Goal: Task Accomplishment & Management: Manage account settings

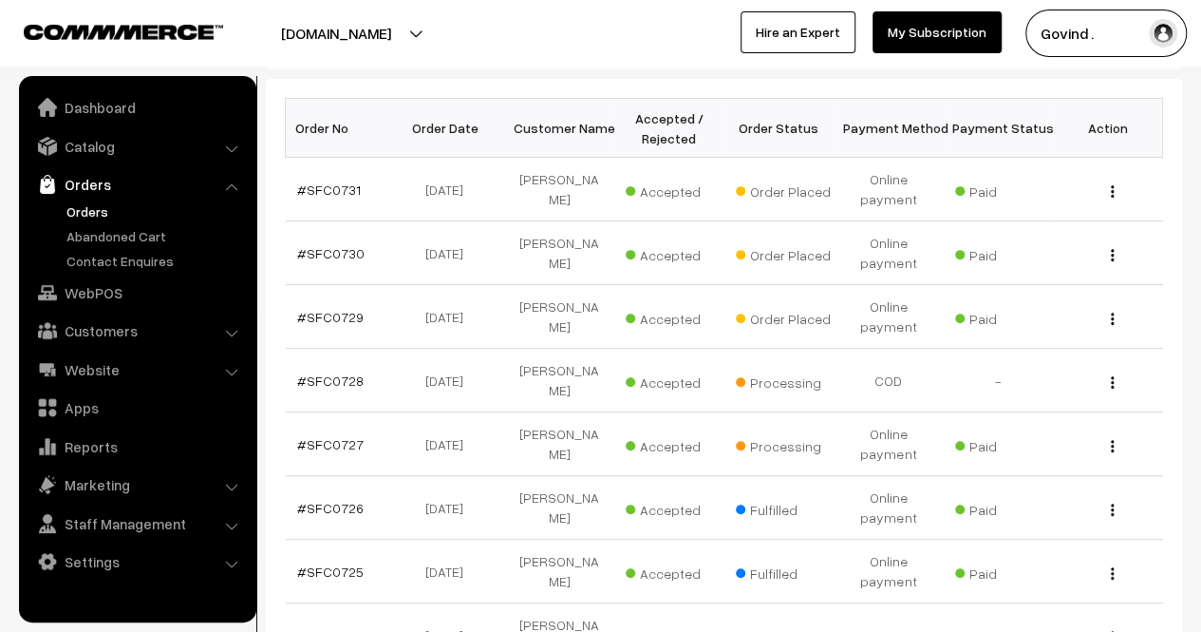
scroll to position [303, 0]
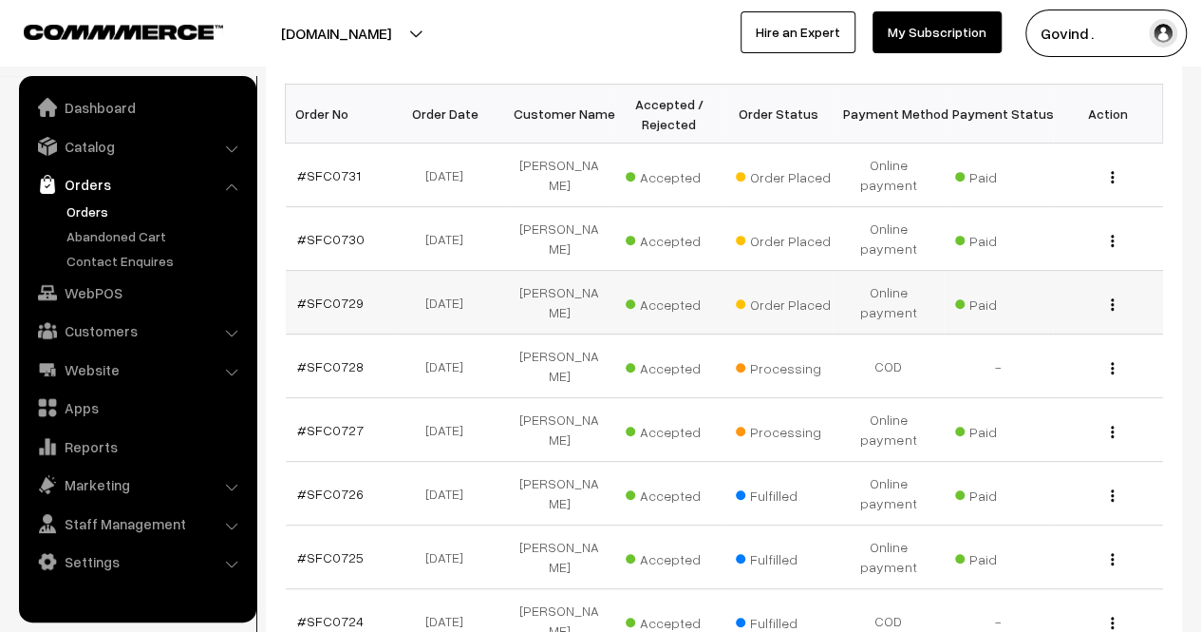
click at [1113, 300] on img "button" at bounding box center [1112, 304] width 3 height 12
click at [1022, 333] on link "View" at bounding box center [1028, 332] width 161 height 42
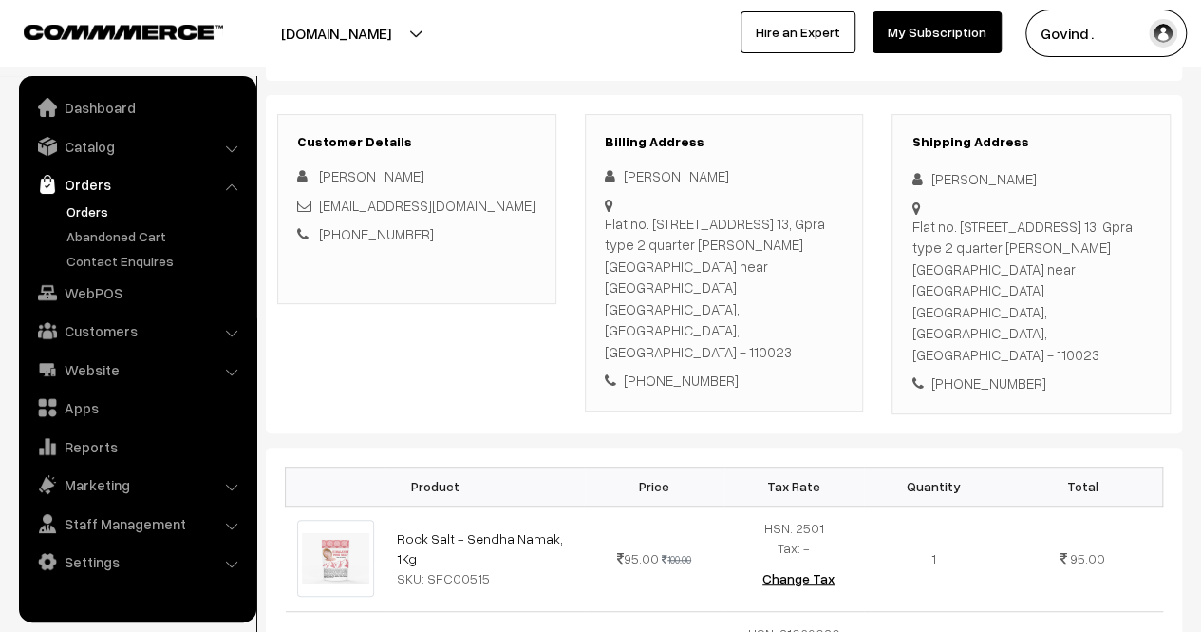
scroll to position [298, 0]
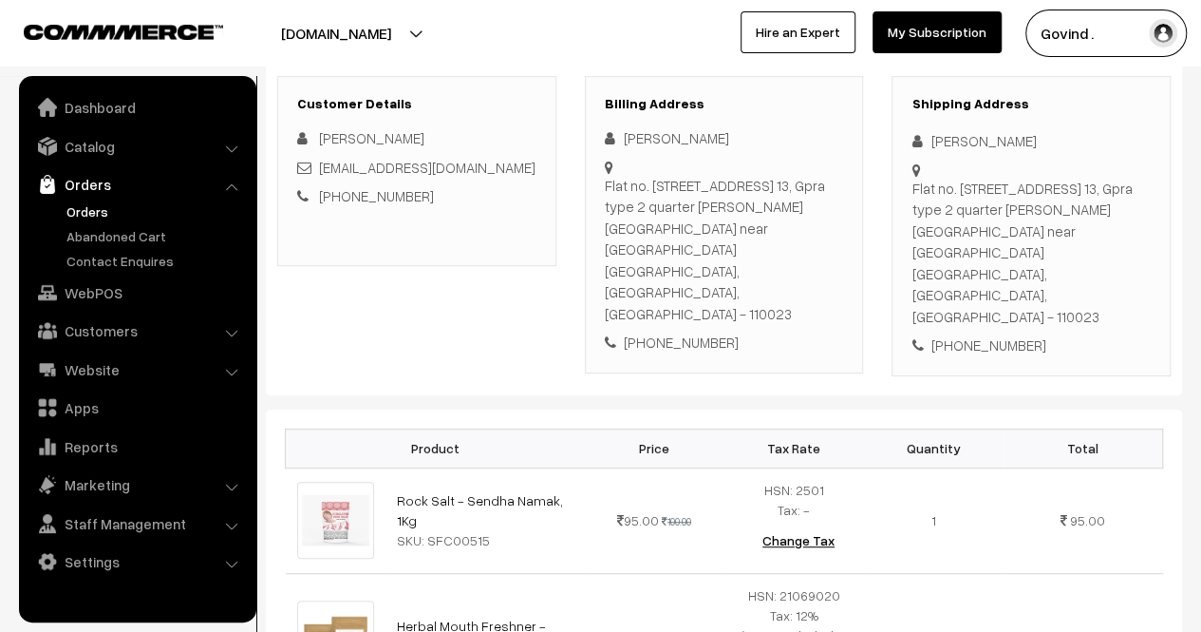
click at [1200, 132] on html "Thank you for showing interest. Our team will call you shortly. Close shopforco…" at bounding box center [600, 18] width 1201 height 632
drag, startPoint x: 932, startPoint y: 139, endPoint x: 1105, endPoint y: 120, distance: 174.8
click at [1105, 120] on div "Shipping Address Harmeet Kaur Flat no. 502 tower no. 13, Gpra type 2 quarter sa…" at bounding box center [1031, 226] width 279 height 300
copy div "[PERSON_NAME]"
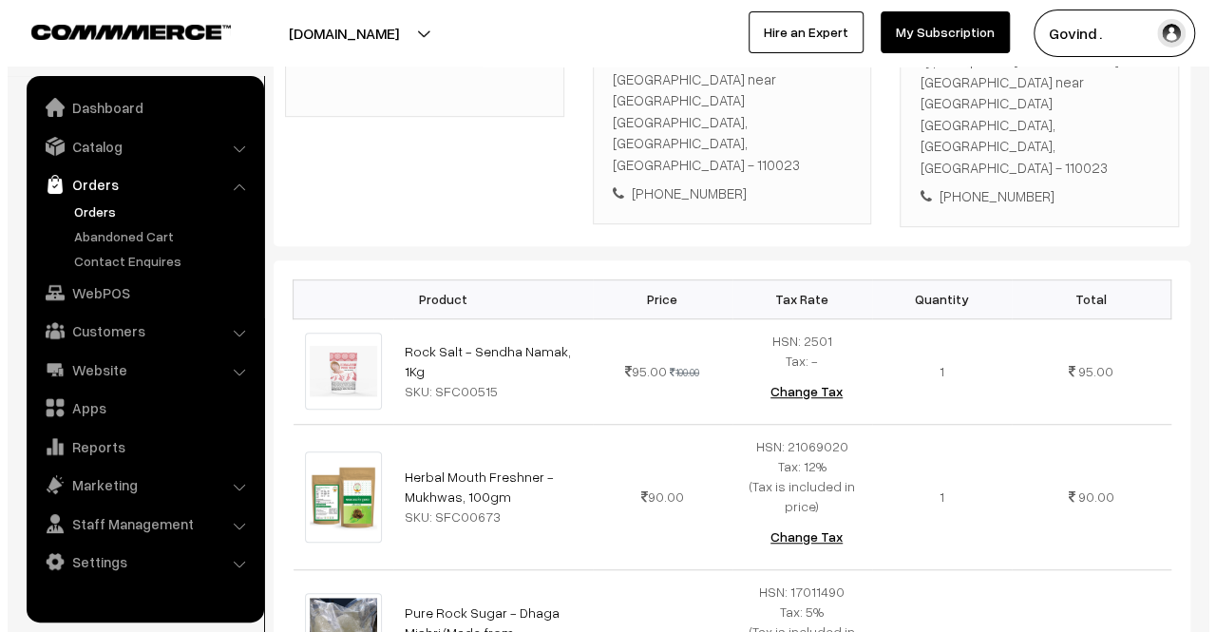
scroll to position [2855, 0]
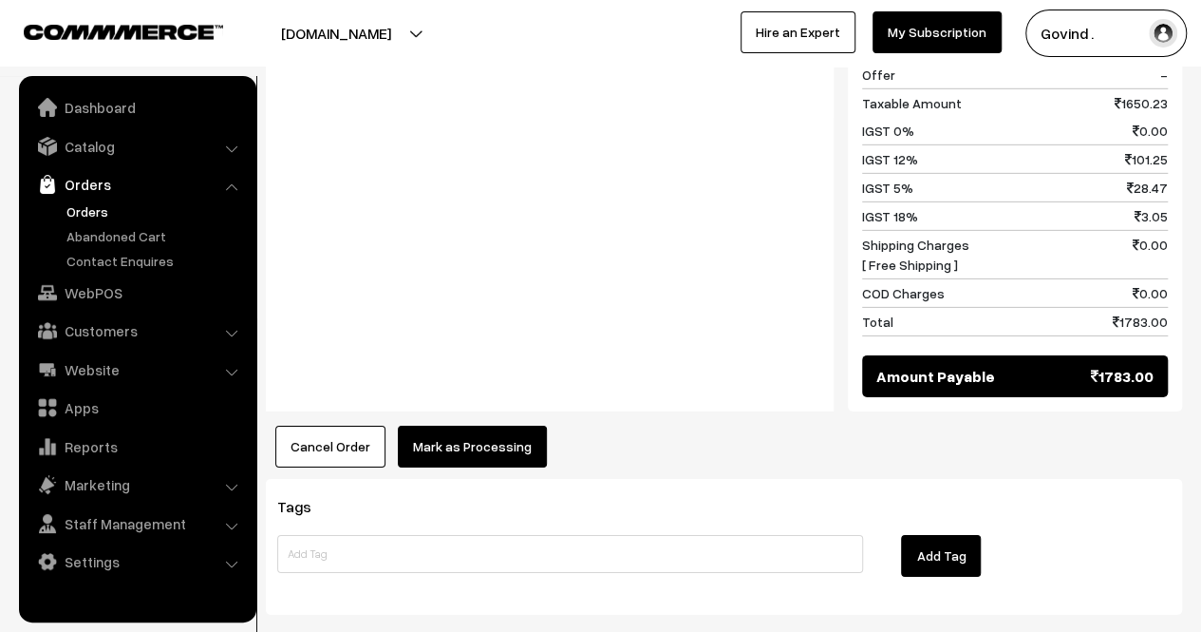
click at [480, 425] on button "Mark as Processing" at bounding box center [472, 446] width 149 height 42
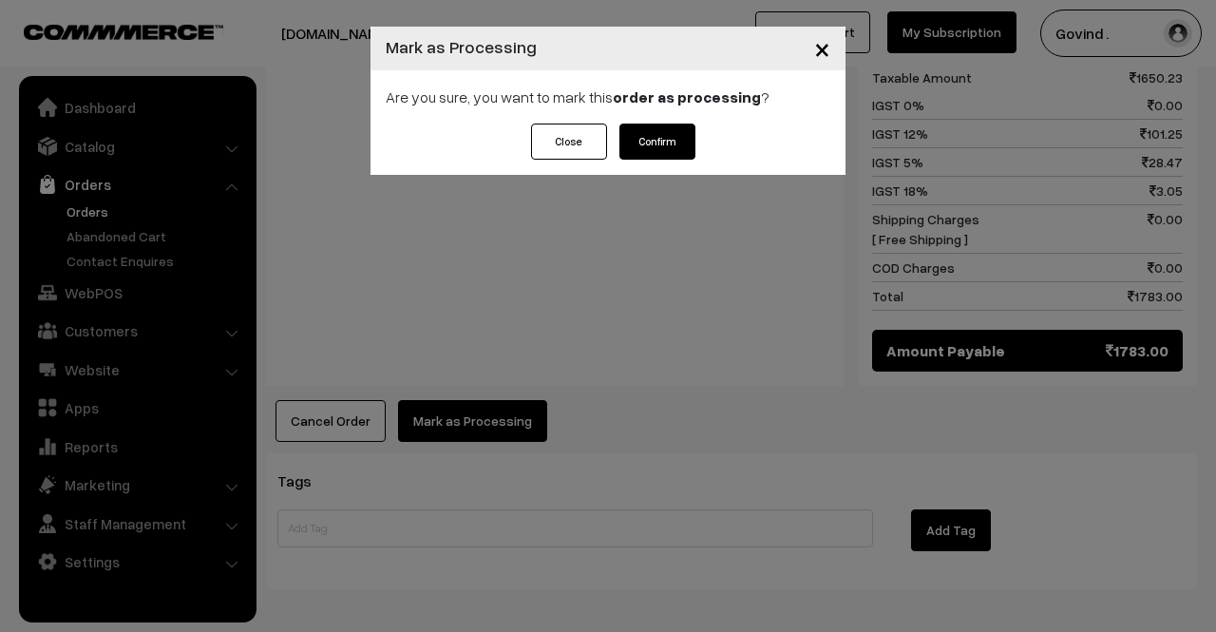
click at [655, 153] on button "Confirm" at bounding box center [657, 141] width 76 height 36
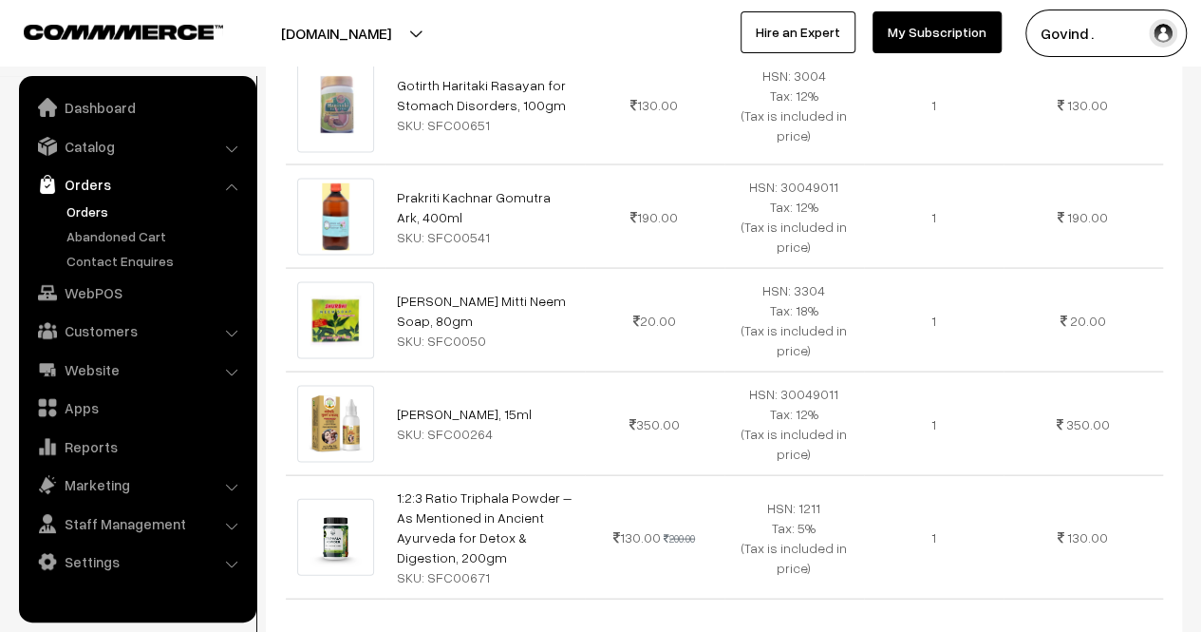
scroll to position [2452, 0]
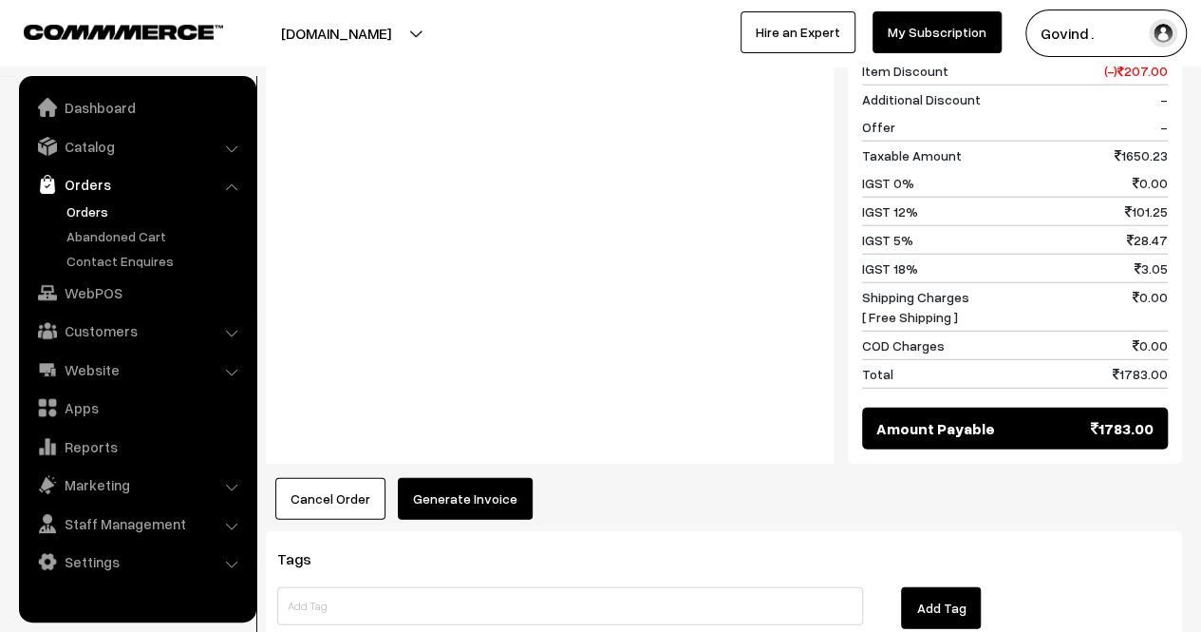
click at [415, 478] on button "Generate Invoice" at bounding box center [465, 499] width 135 height 42
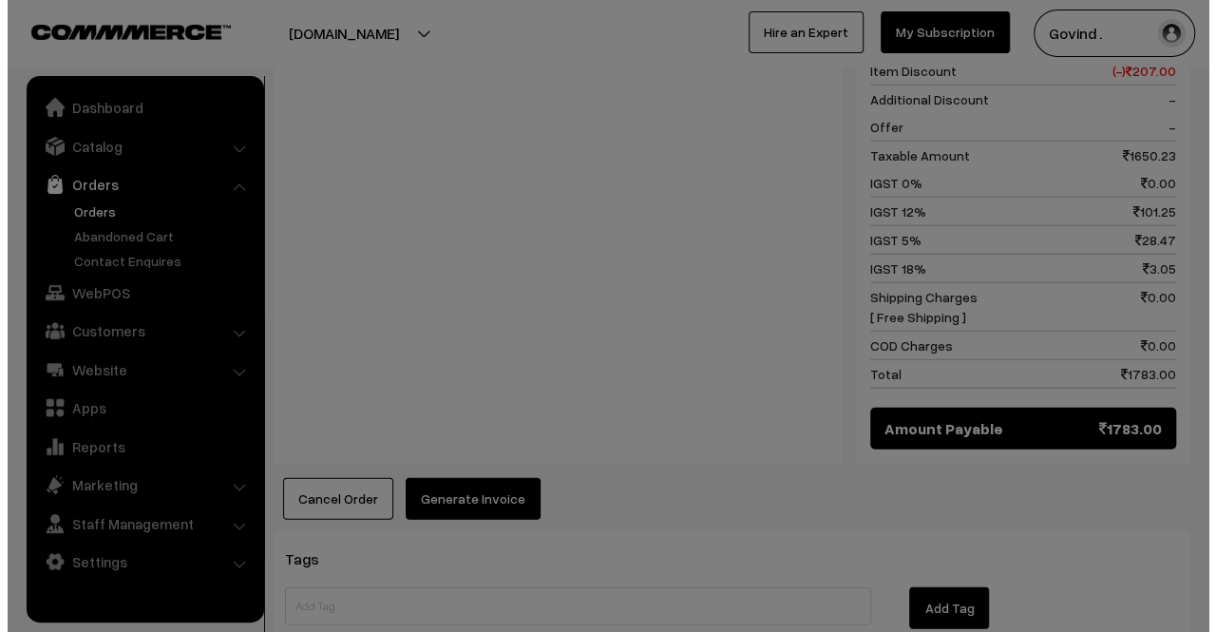
scroll to position [2466, 0]
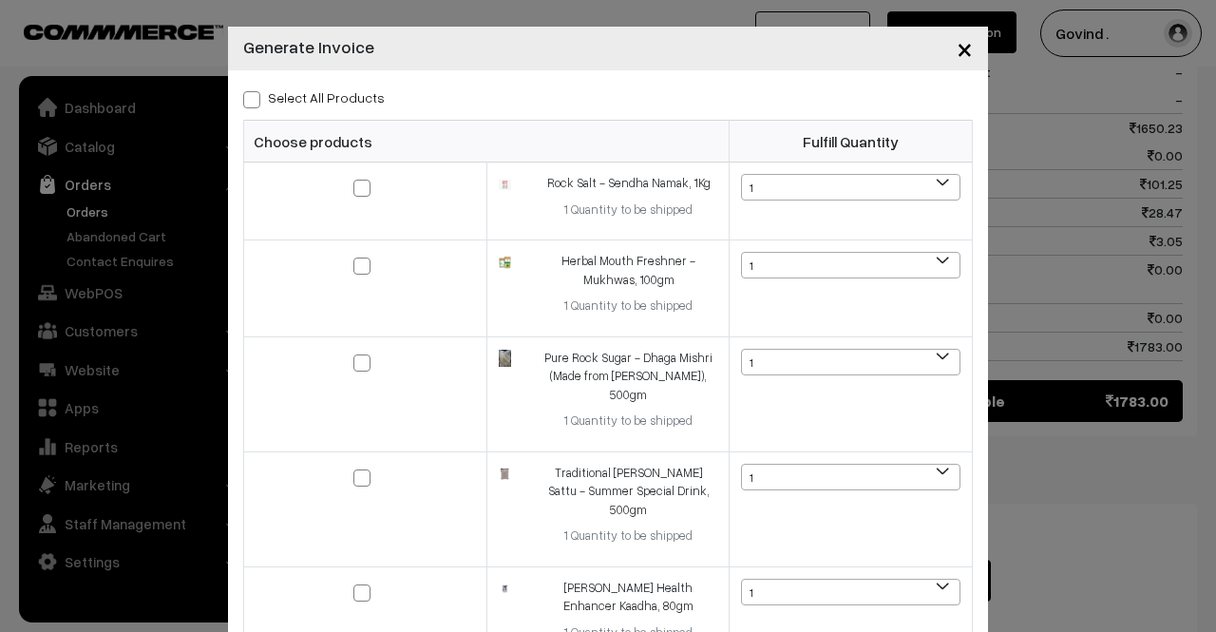
click at [248, 104] on span at bounding box center [251, 99] width 17 height 17
click at [248, 103] on input "Select All Products" at bounding box center [249, 96] width 12 height 12
checkbox input "true"
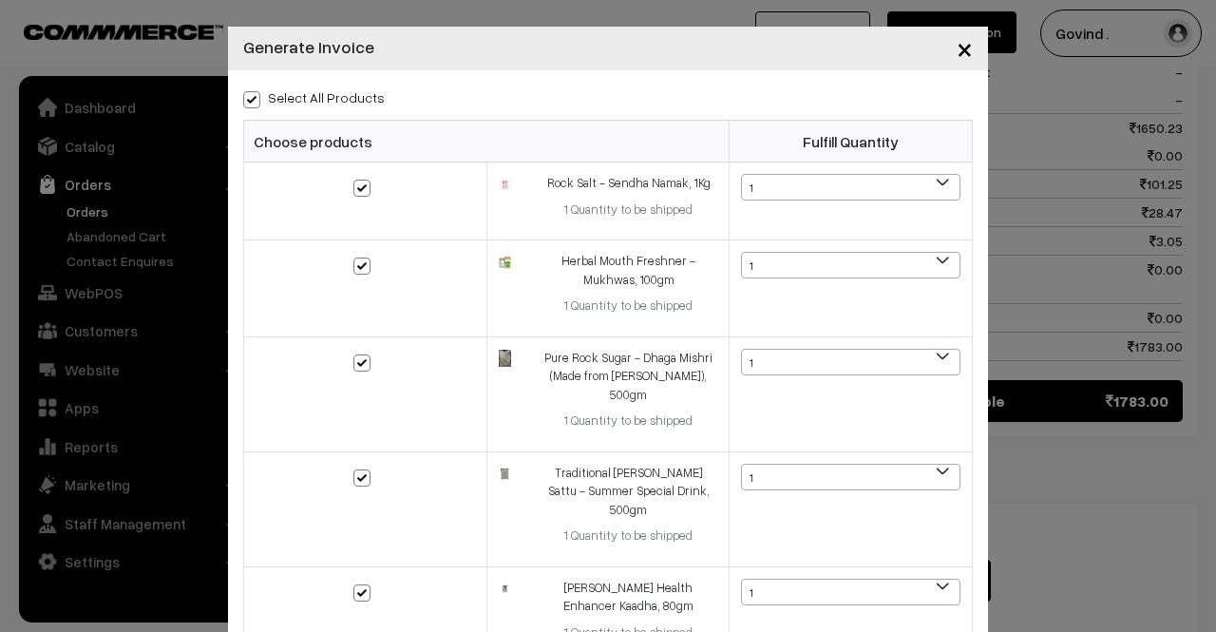
checkbox input "true"
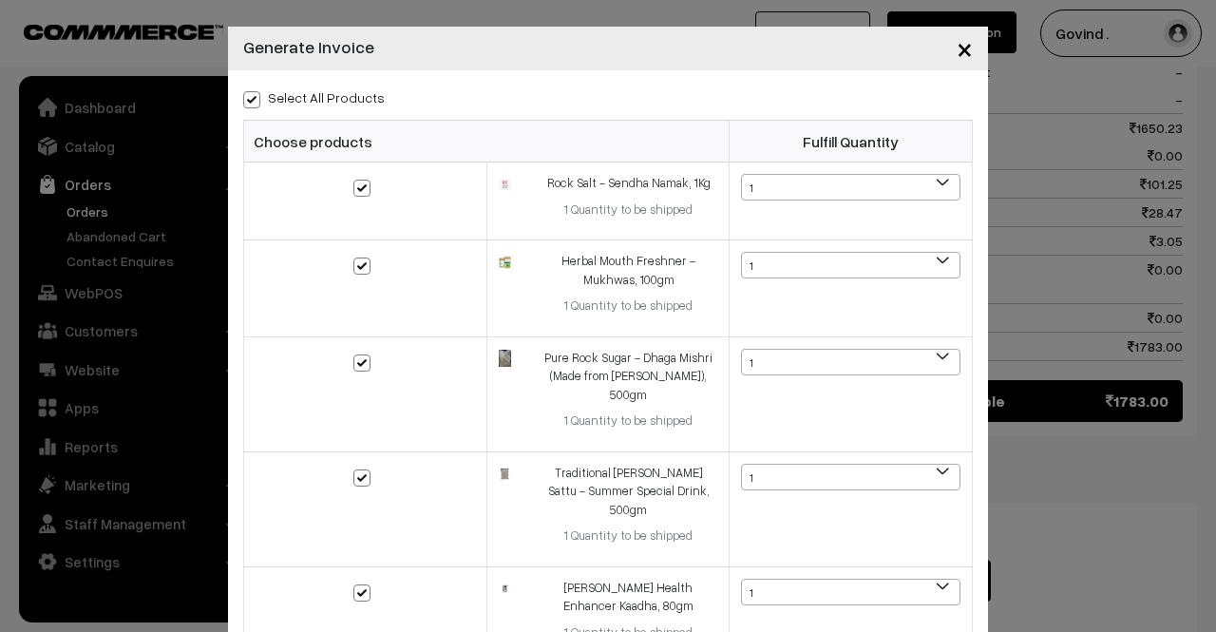
checkbox input "true"
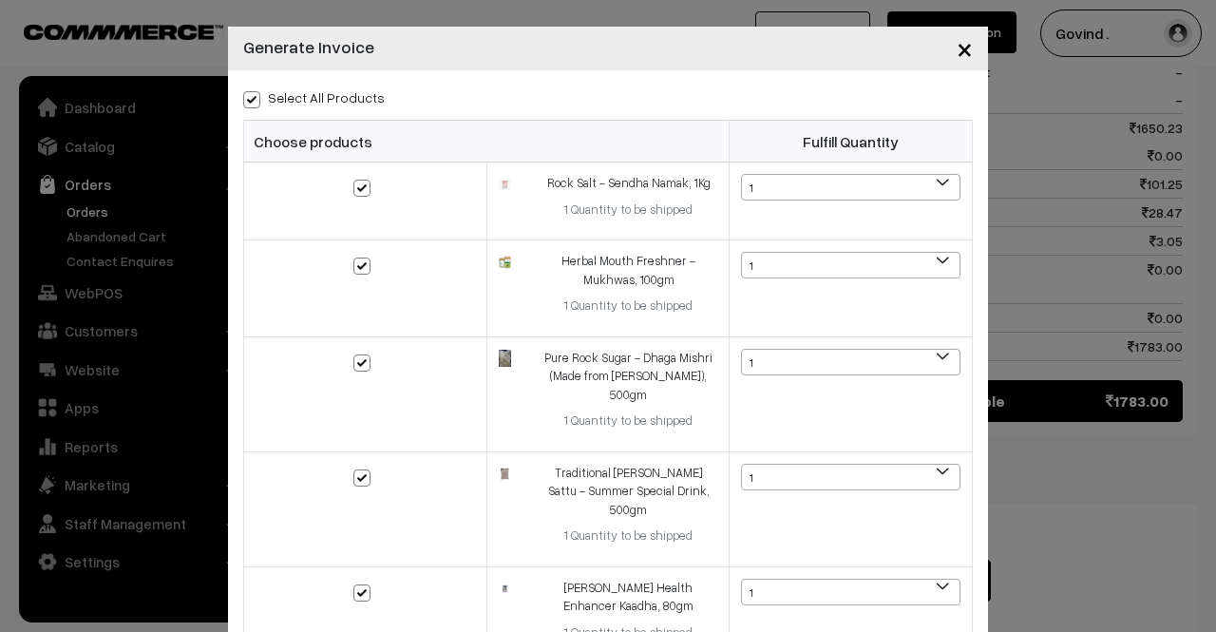
checkbox input "true"
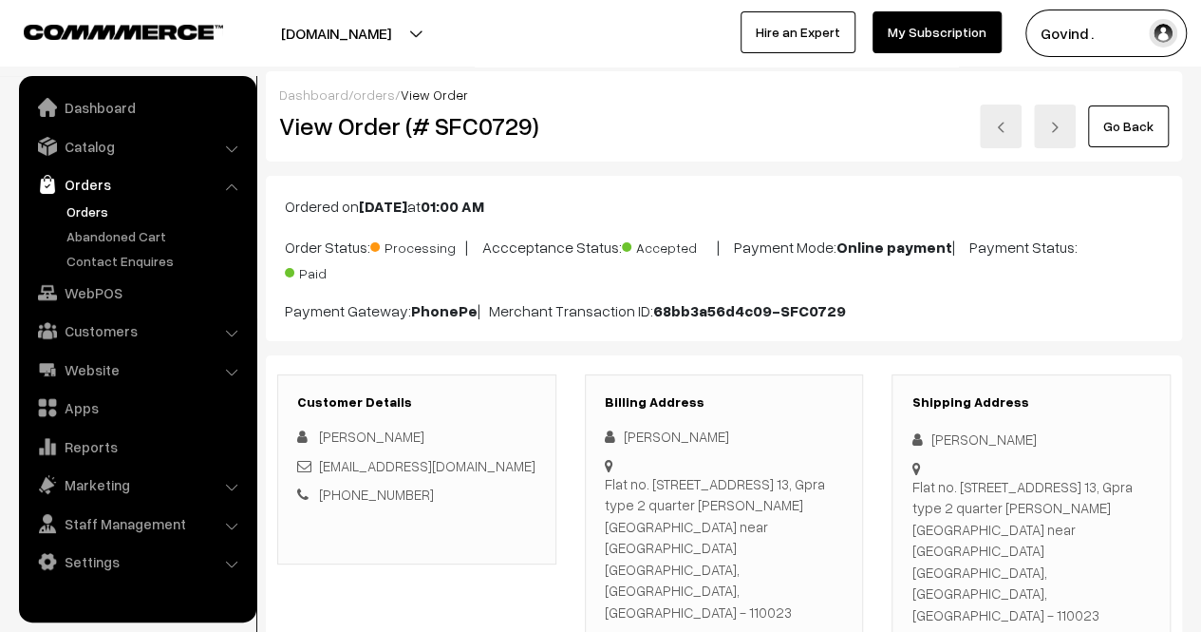
click at [1134, 141] on link "Go Back" at bounding box center [1128, 126] width 81 height 42
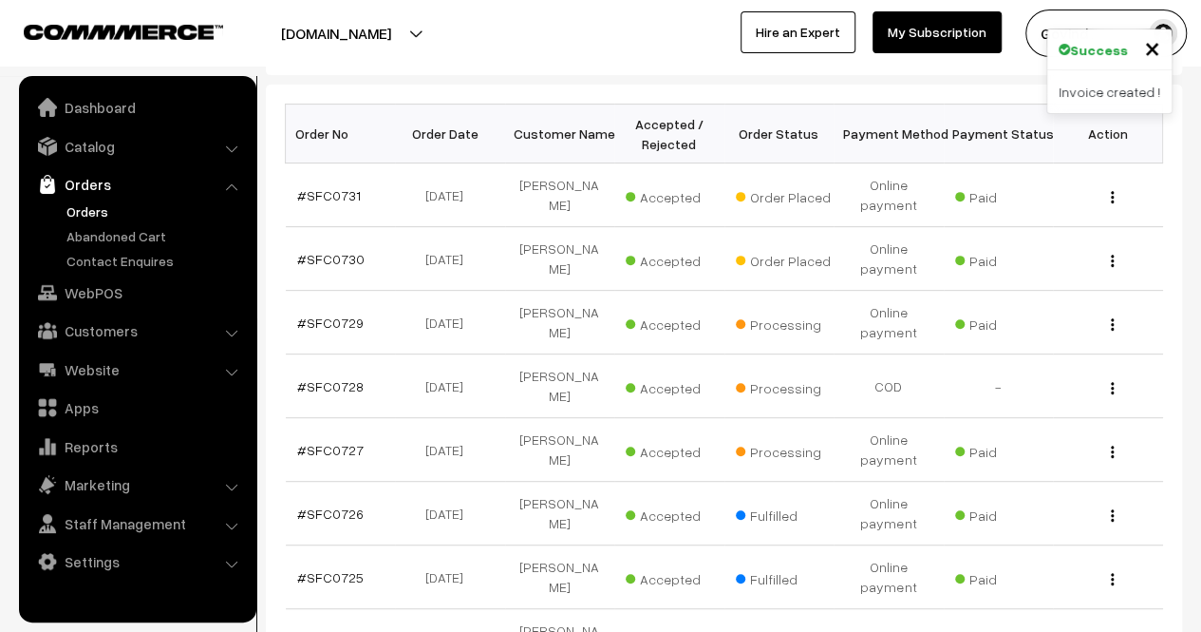
scroll to position [284, 0]
click at [1112, 255] on img "button" at bounding box center [1112, 260] width 3 height 12
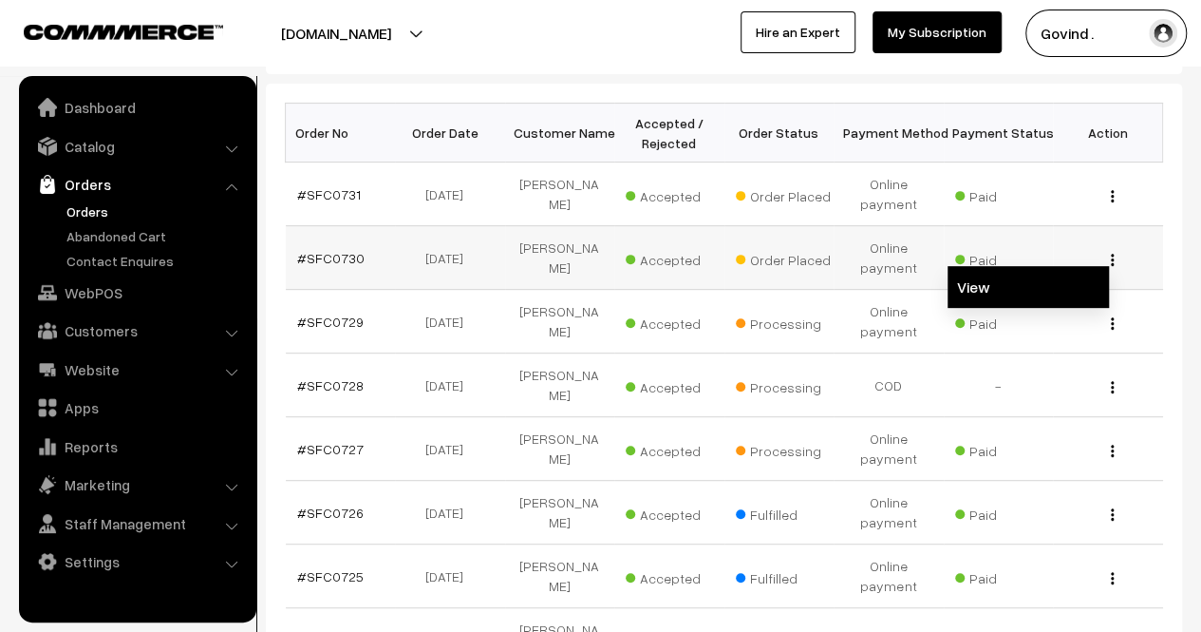
click at [1034, 278] on link "View" at bounding box center [1028, 287] width 161 height 42
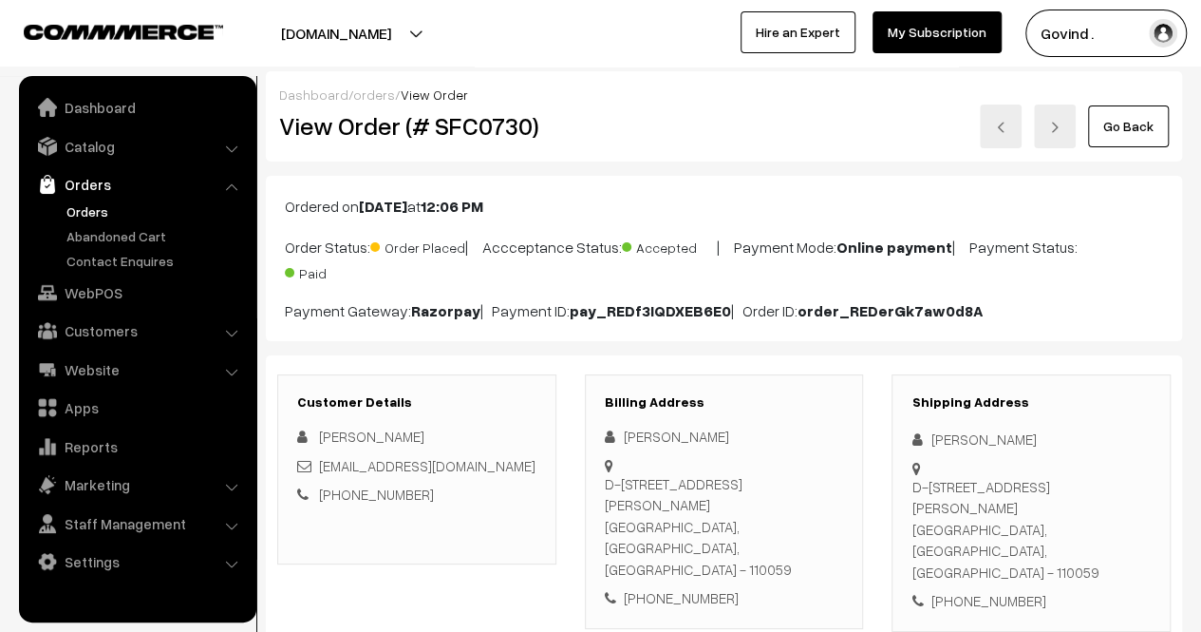
click at [1107, 140] on link "Go Back" at bounding box center [1128, 126] width 81 height 42
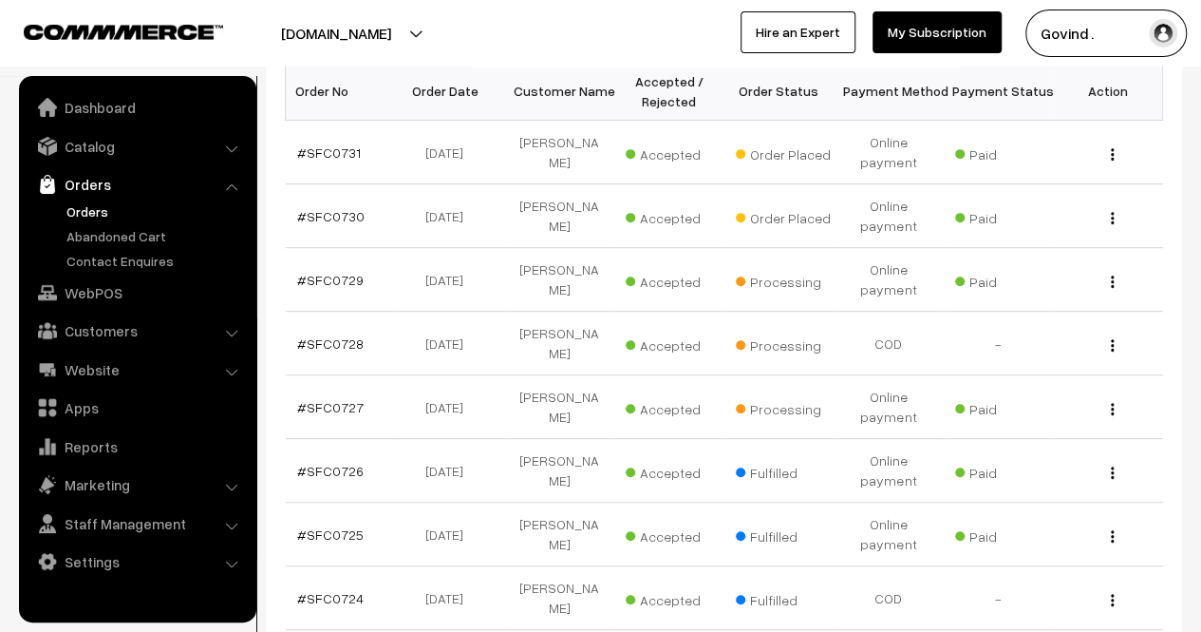
scroll to position [325, 0]
click at [1113, 219] on img "button" at bounding box center [1112, 219] width 3 height 12
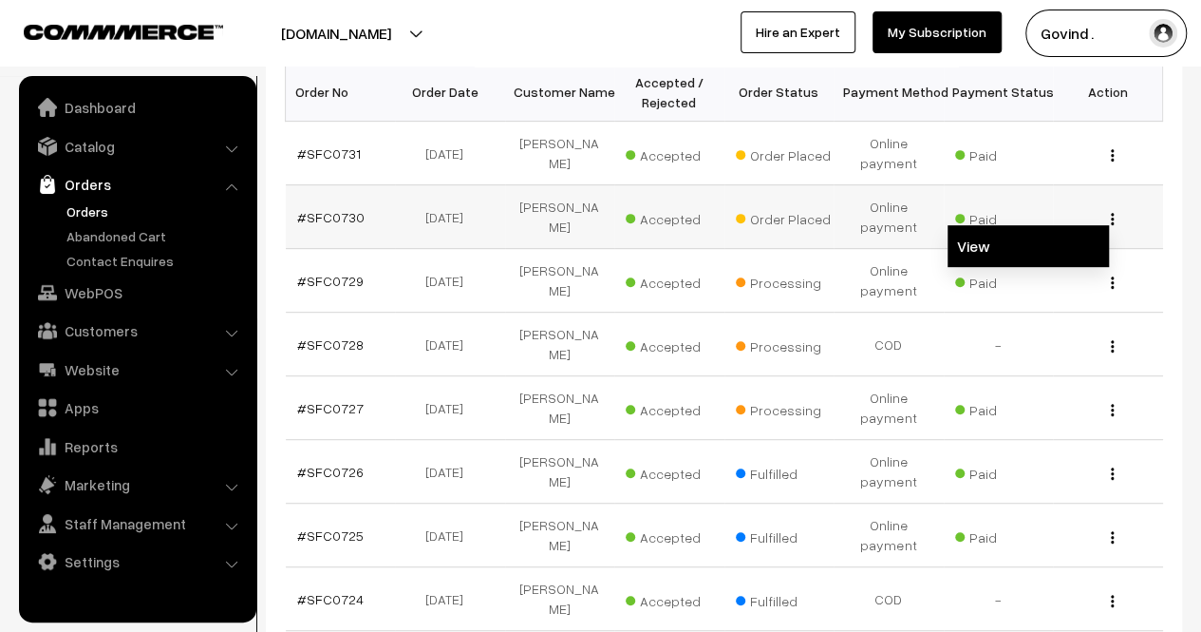
click at [1032, 232] on link "View" at bounding box center [1028, 246] width 161 height 42
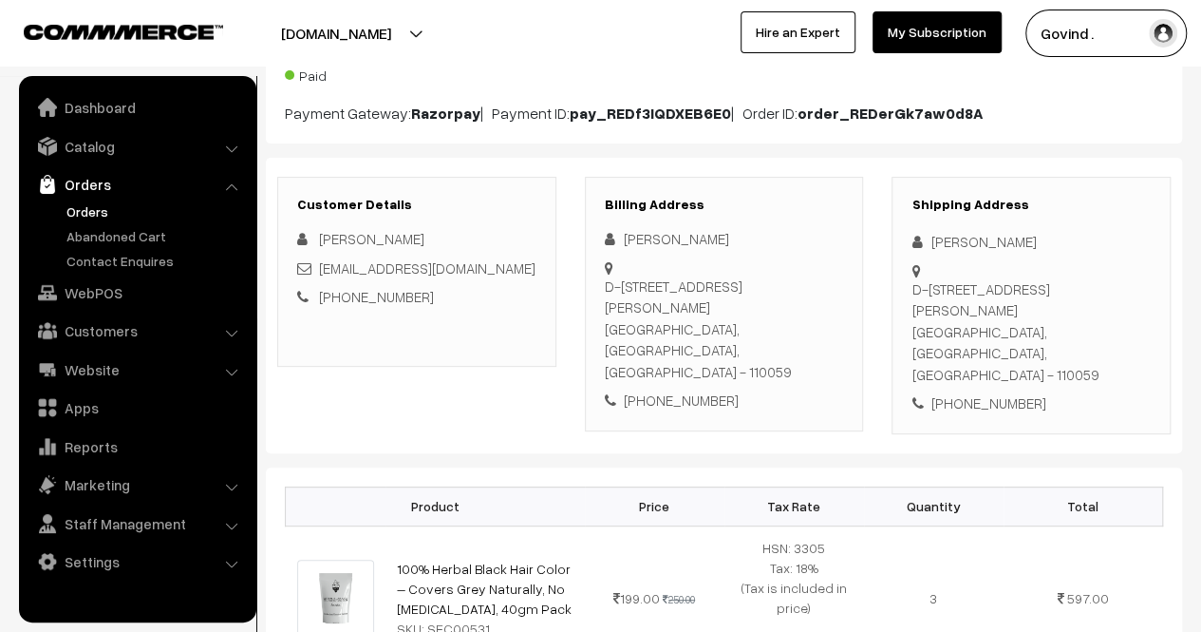
scroll to position [206, 0]
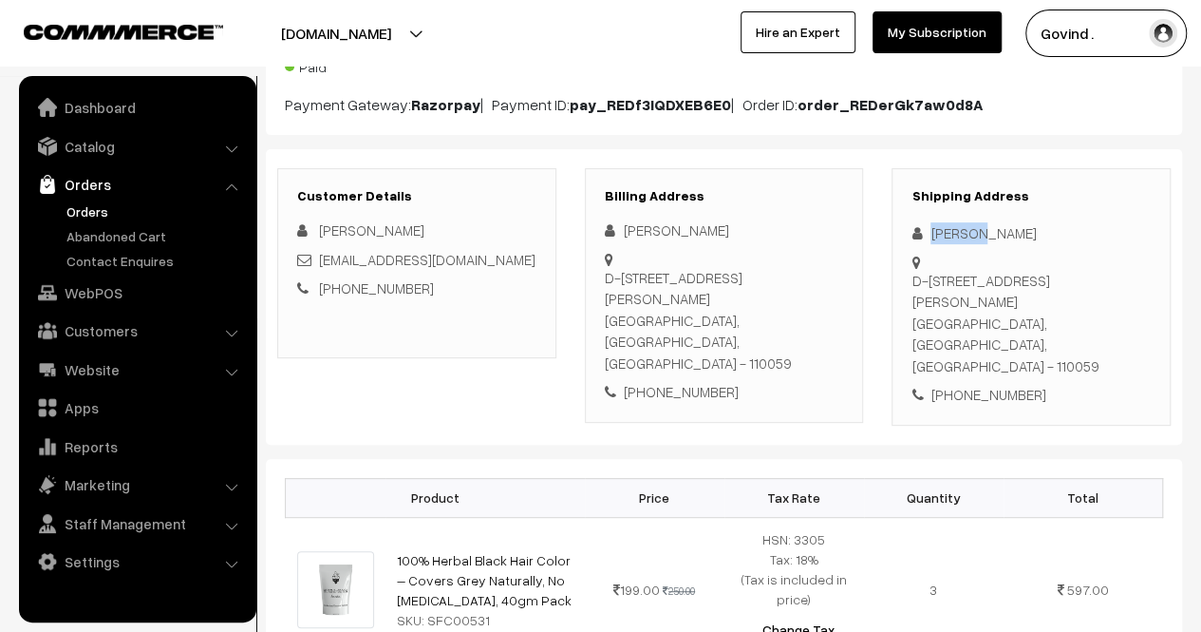
drag, startPoint x: 927, startPoint y: 232, endPoint x: 976, endPoint y: 230, distance: 49.4
click at [976, 230] on div "[PERSON_NAME]" at bounding box center [1031, 233] width 239 height 22
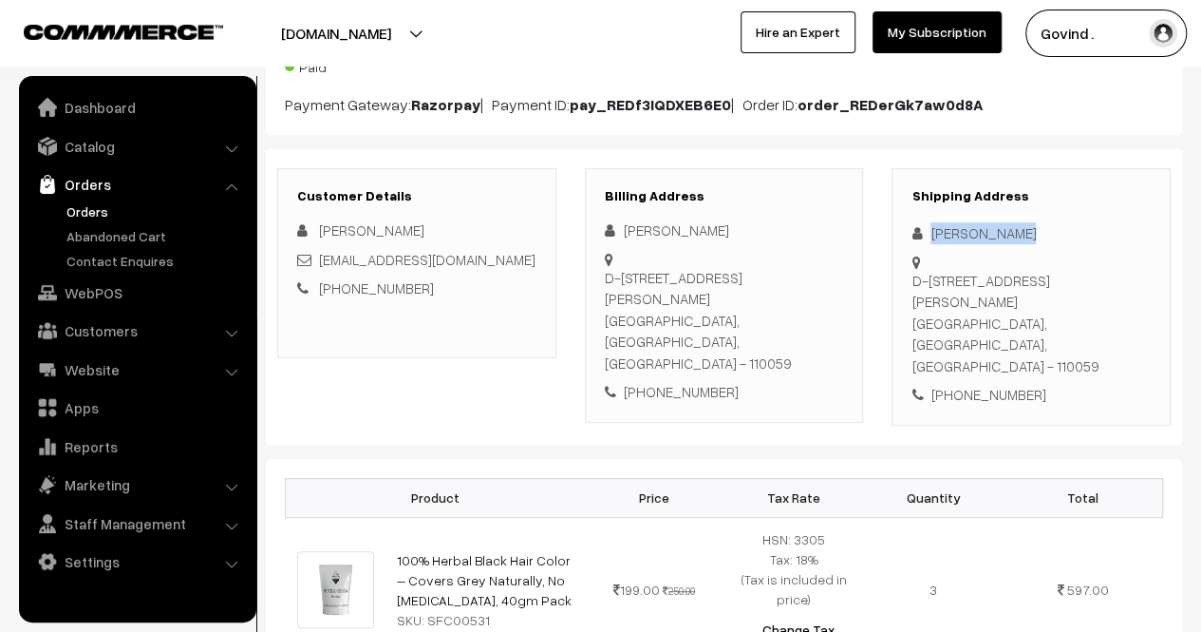
click at [976, 230] on div "[PERSON_NAME]" at bounding box center [1031, 233] width 239 height 22
copy div "[PERSON_NAME]"
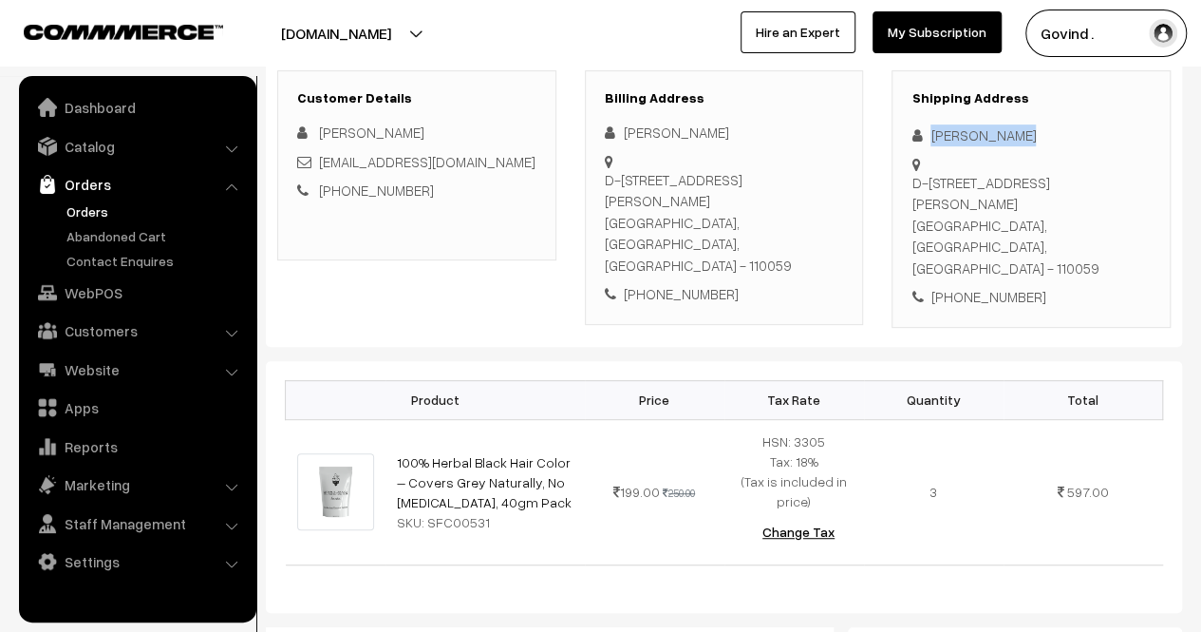
scroll to position [266, 0]
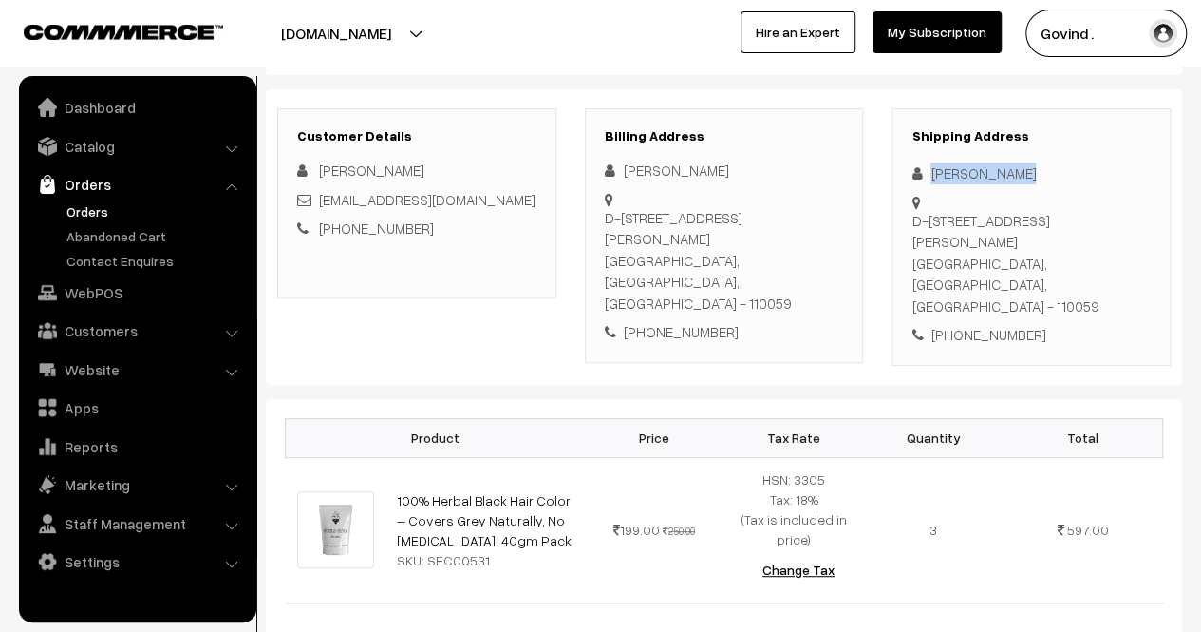
click at [721, 344] on div "Dashboard / orders / View Order View Order (# SFC0730) Go Back Ordered on Sep 0…" at bounding box center [724, 535] width 916 height 1461
click at [962, 165] on div "[PERSON_NAME]" at bounding box center [1031, 173] width 239 height 22
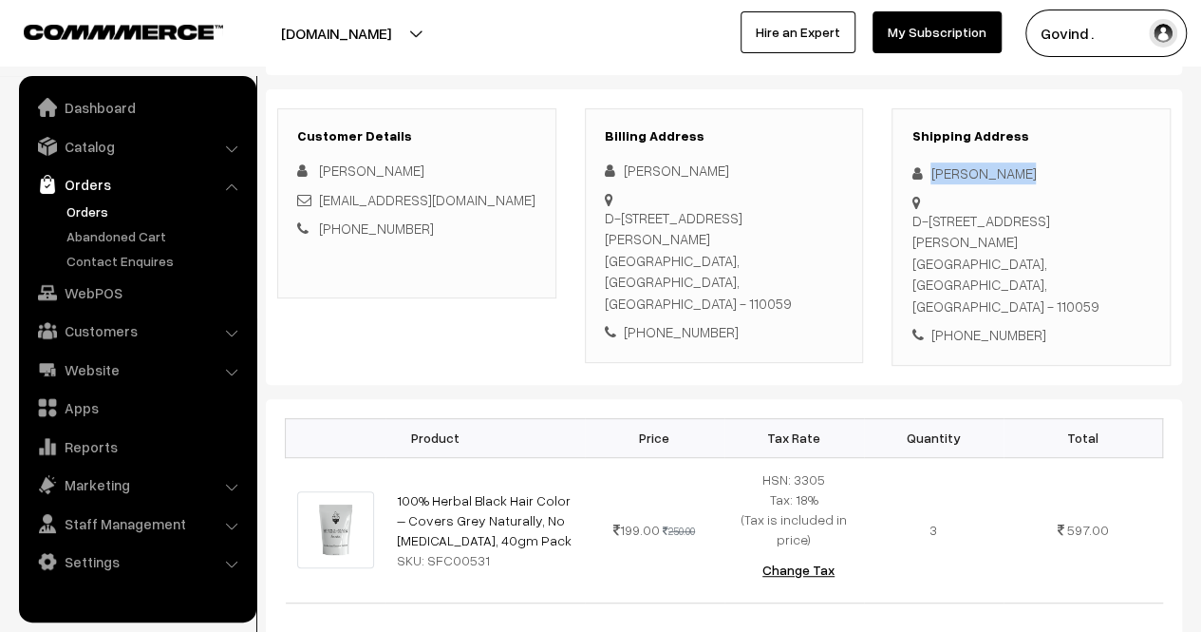
click at [962, 165] on div "[PERSON_NAME]" at bounding box center [1031, 173] width 239 height 22
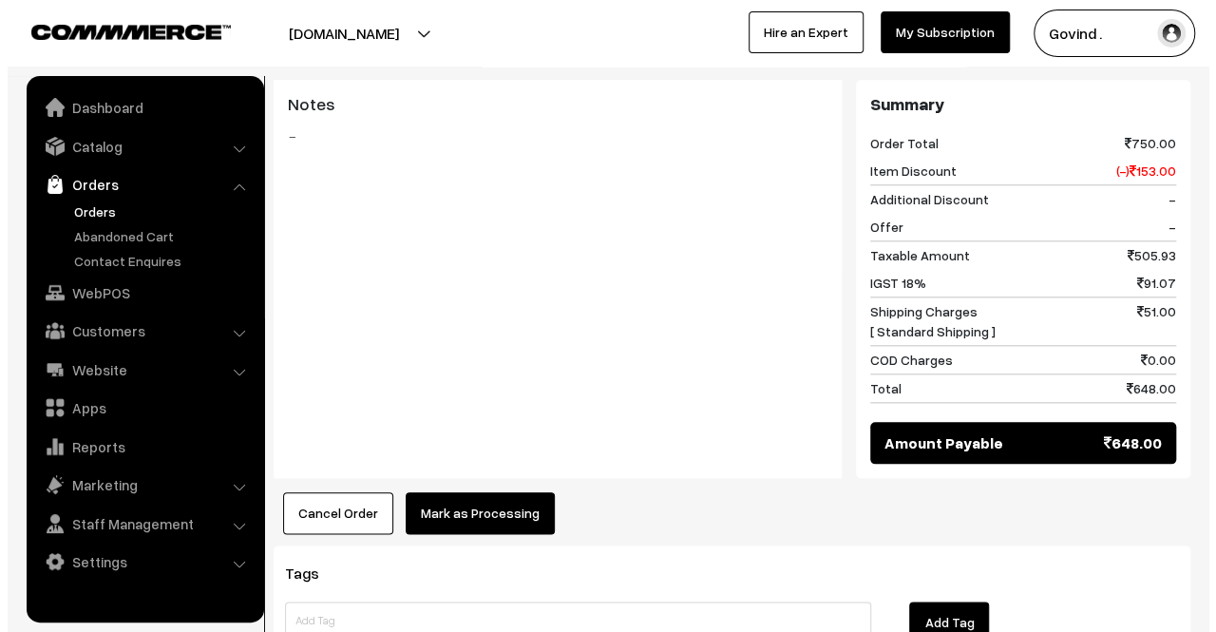
scroll to position [876, 0]
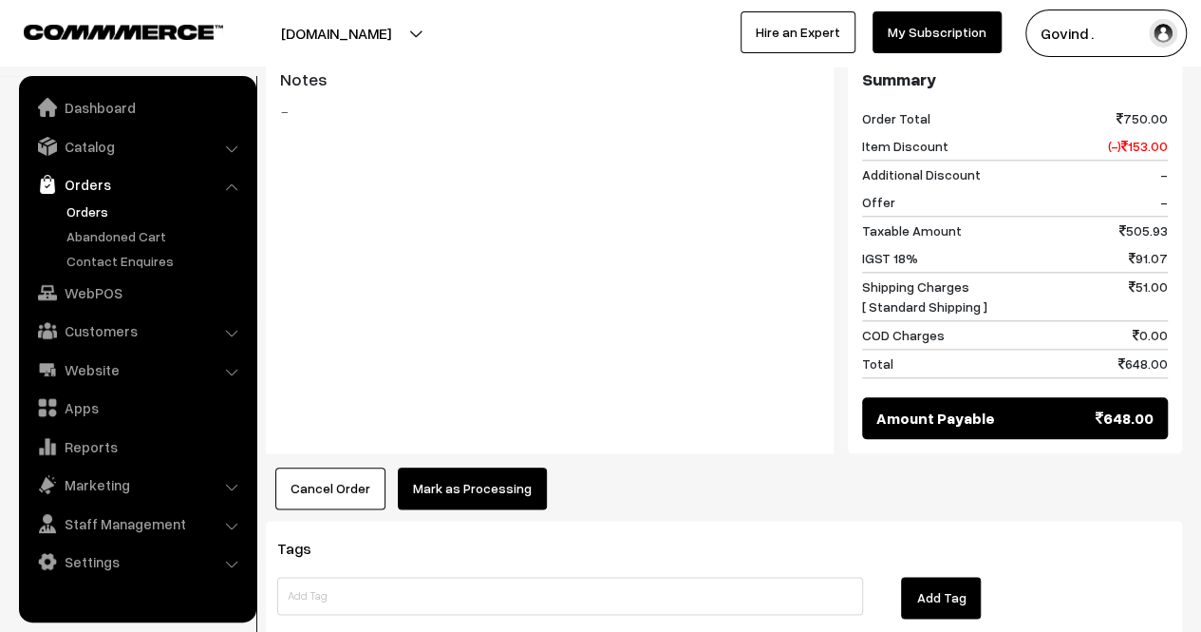
click at [500, 467] on button "Mark as Processing" at bounding box center [472, 488] width 149 height 42
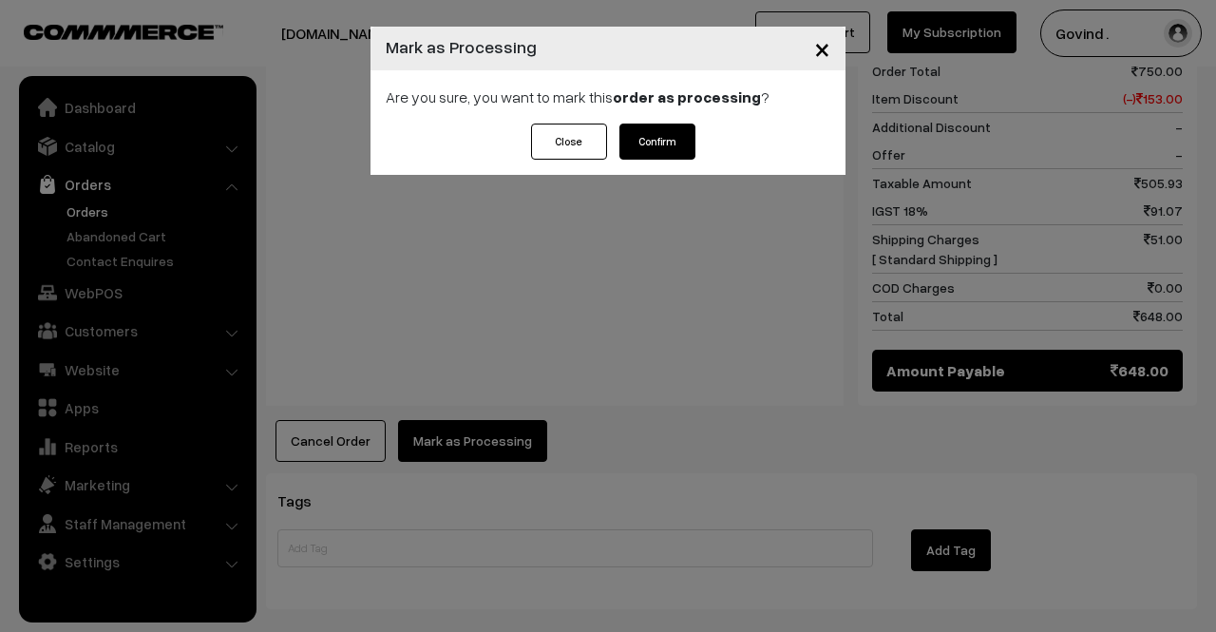
click at [659, 136] on button "Confirm" at bounding box center [657, 141] width 76 height 36
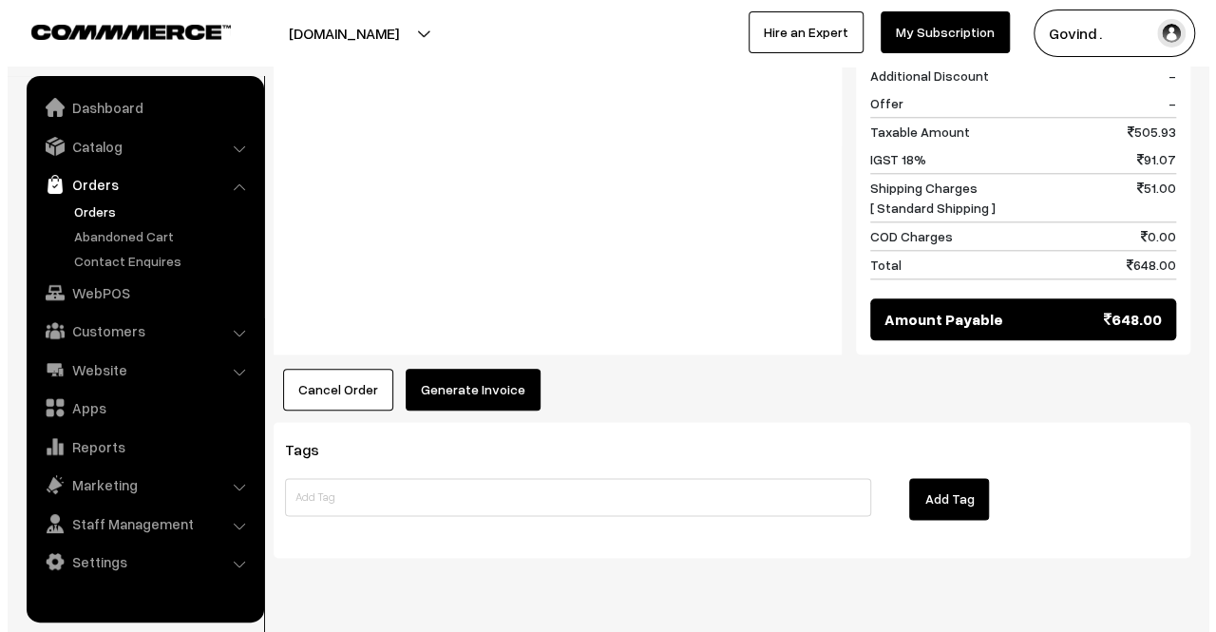
scroll to position [933, 0]
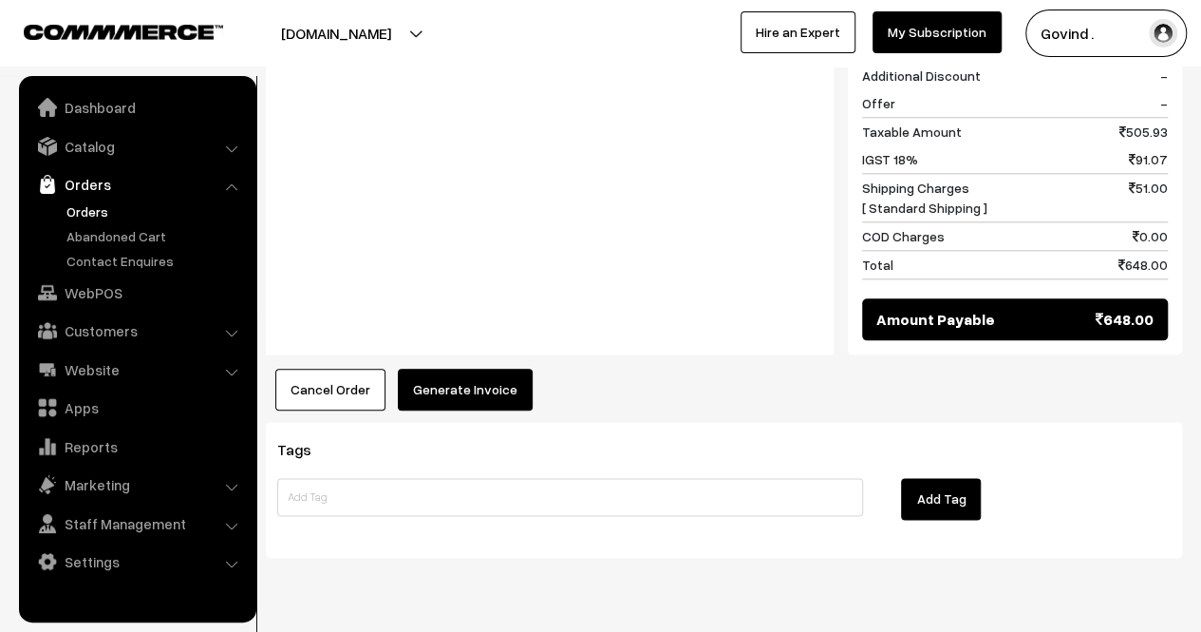
click at [481, 368] on button "Generate Invoice" at bounding box center [465, 389] width 135 height 42
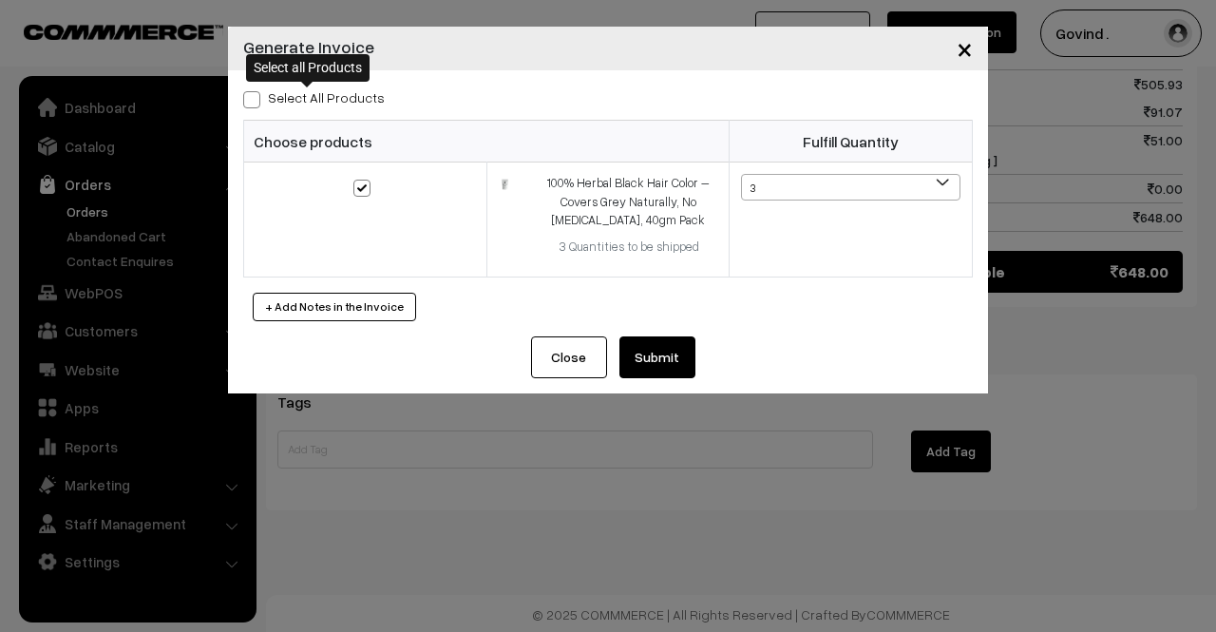
click at [253, 98] on span at bounding box center [251, 99] width 17 height 17
click at [253, 98] on input "Select All Products" at bounding box center [249, 96] width 12 height 12
checkbox input "true"
click at [672, 357] on button "Submit" at bounding box center [657, 357] width 76 height 42
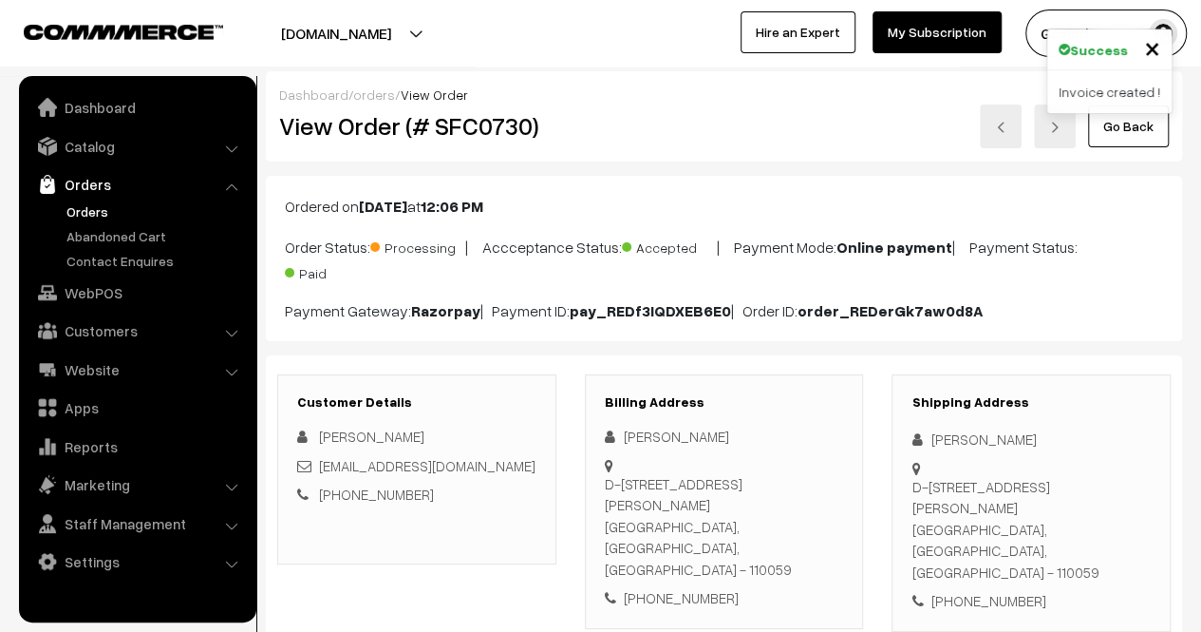
click at [1117, 132] on link "Go Back" at bounding box center [1128, 126] width 81 height 42
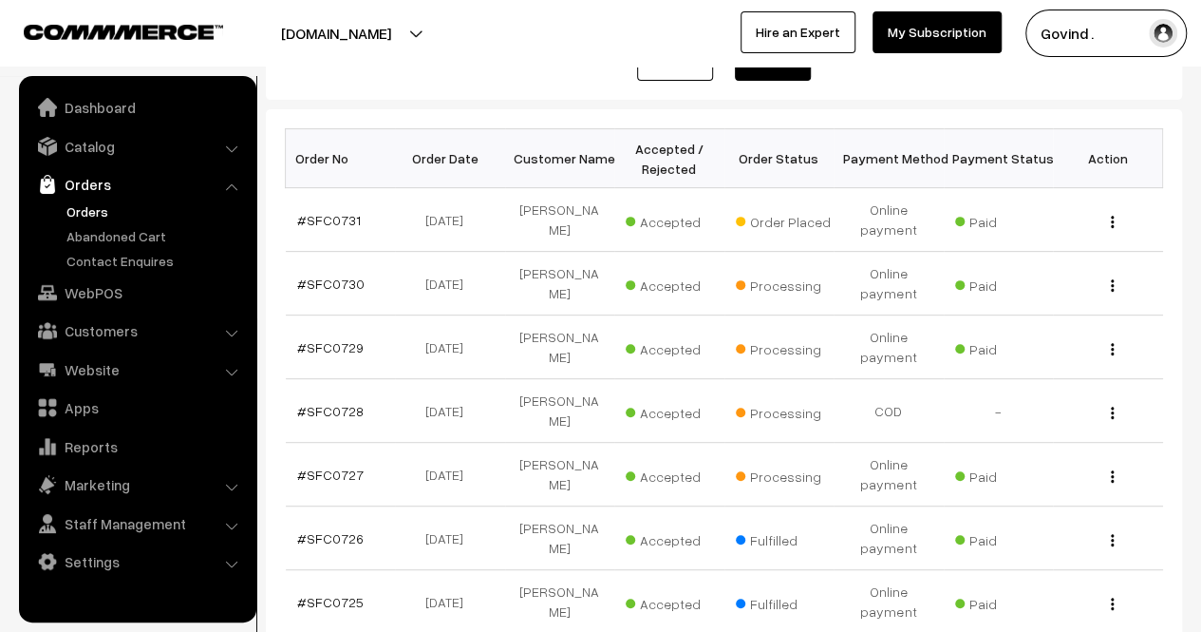
scroll to position [274, 0]
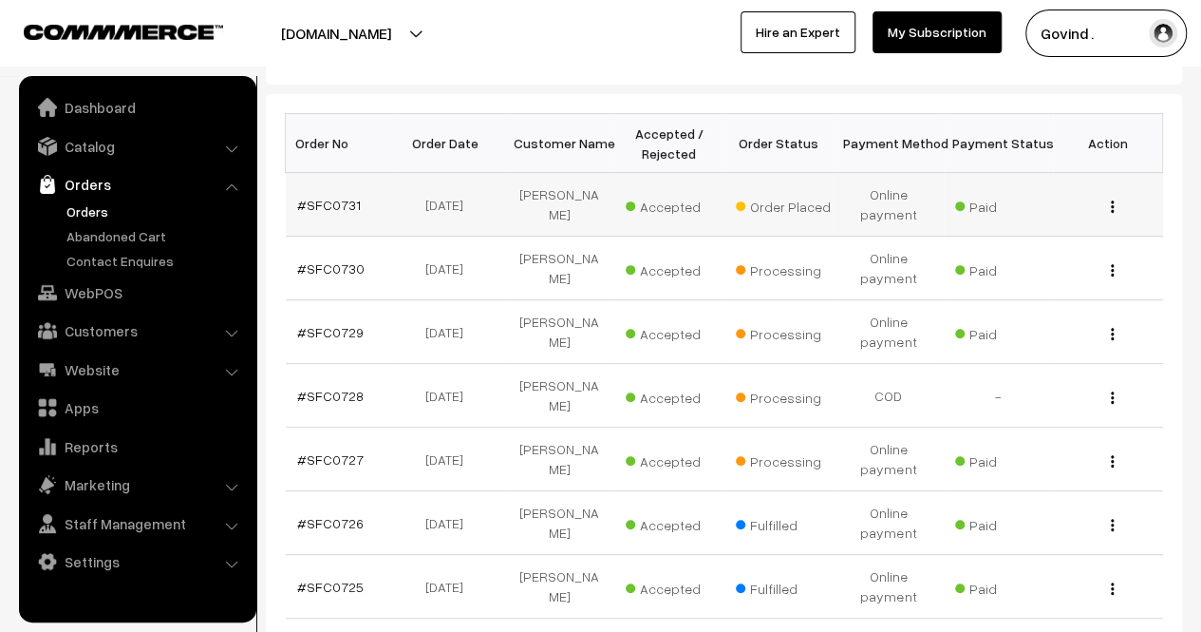
click at [1110, 204] on button "button" at bounding box center [1112, 205] width 5 height 15
click at [1067, 229] on link "View" at bounding box center [1028, 234] width 161 height 42
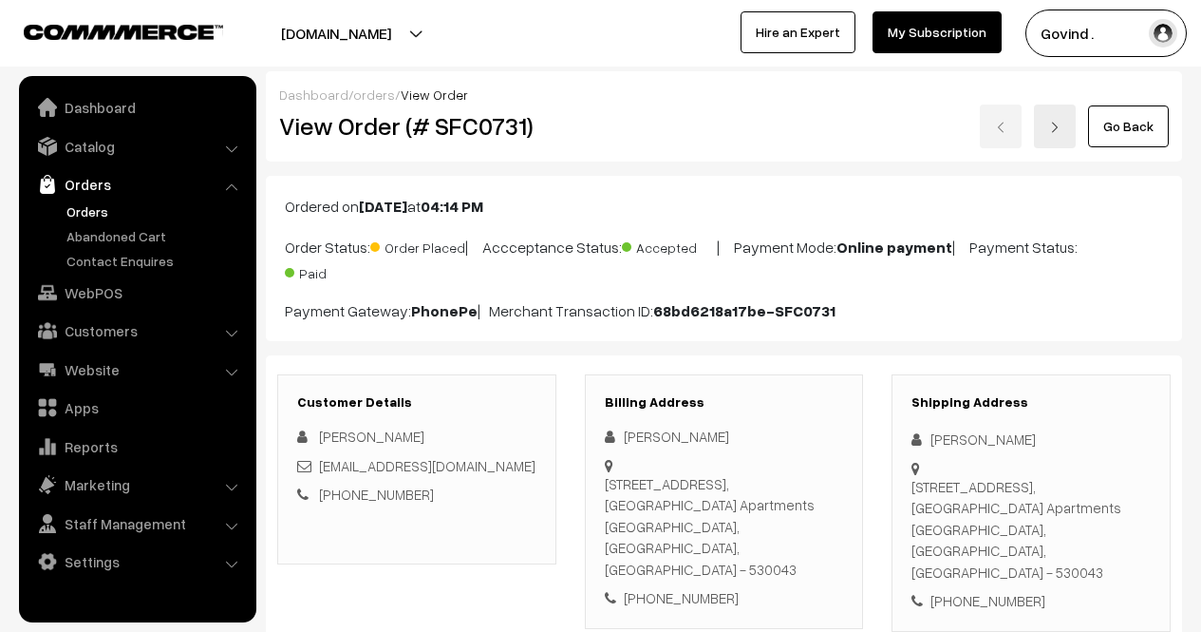
scroll to position [553, 0]
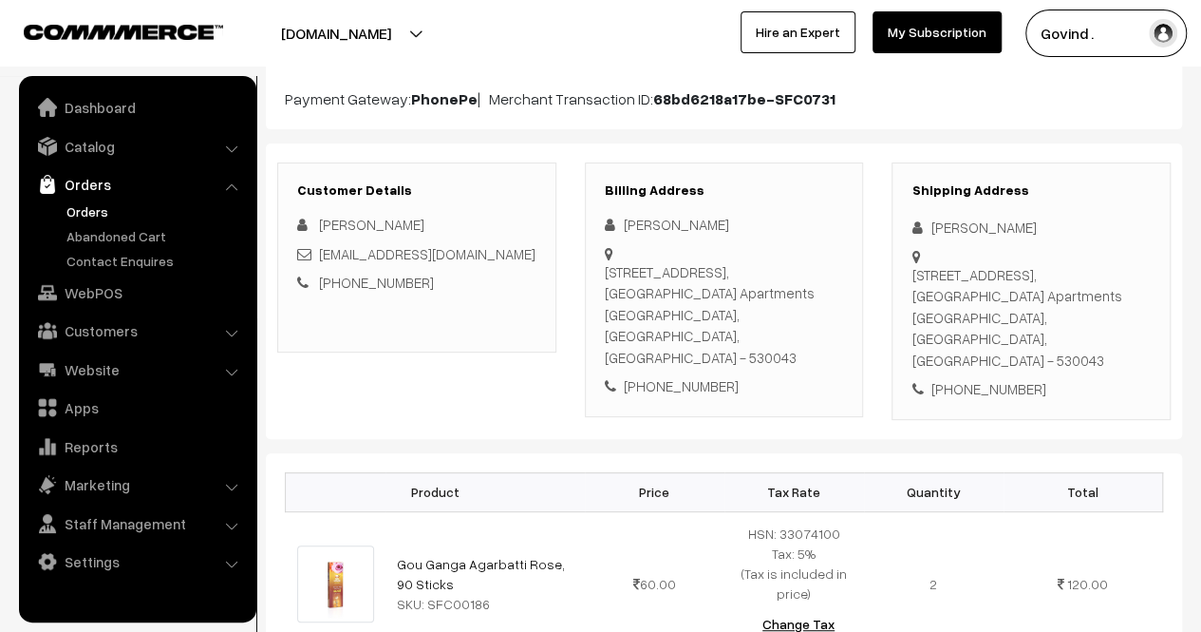
scroll to position [209, 0]
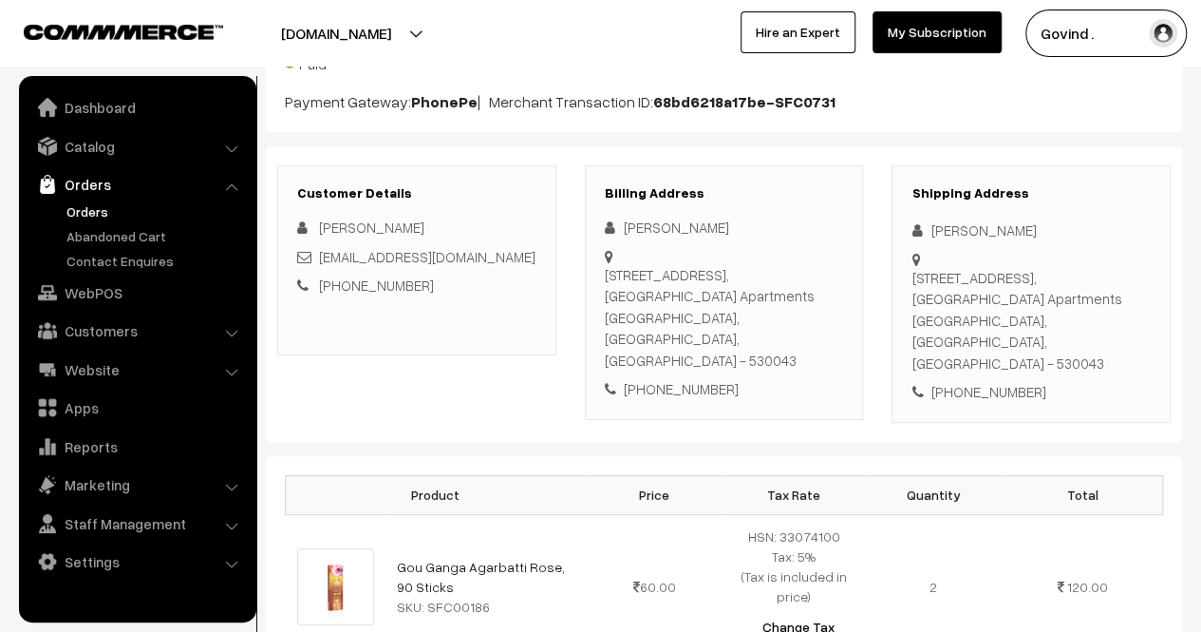
drag, startPoint x: 931, startPoint y: 225, endPoint x: 1067, endPoint y: 235, distance: 136.1
click at [1067, 235] on div "[PERSON_NAME]" at bounding box center [1031, 230] width 239 height 22
copy div "[PERSON_NAME]"
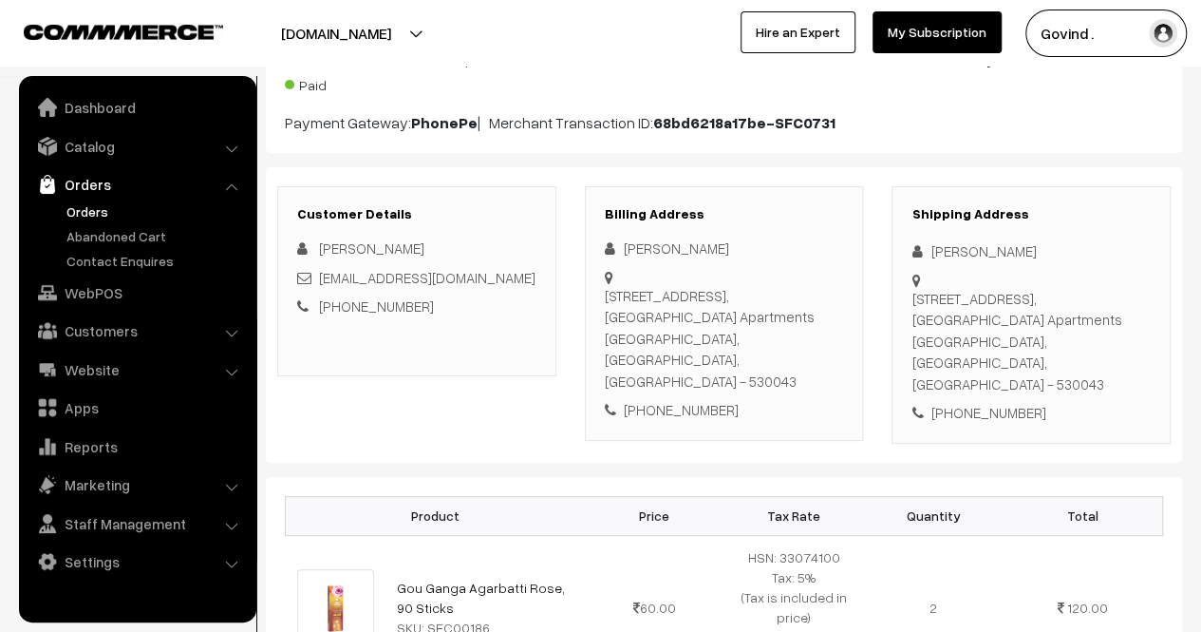
scroll to position [135, 0]
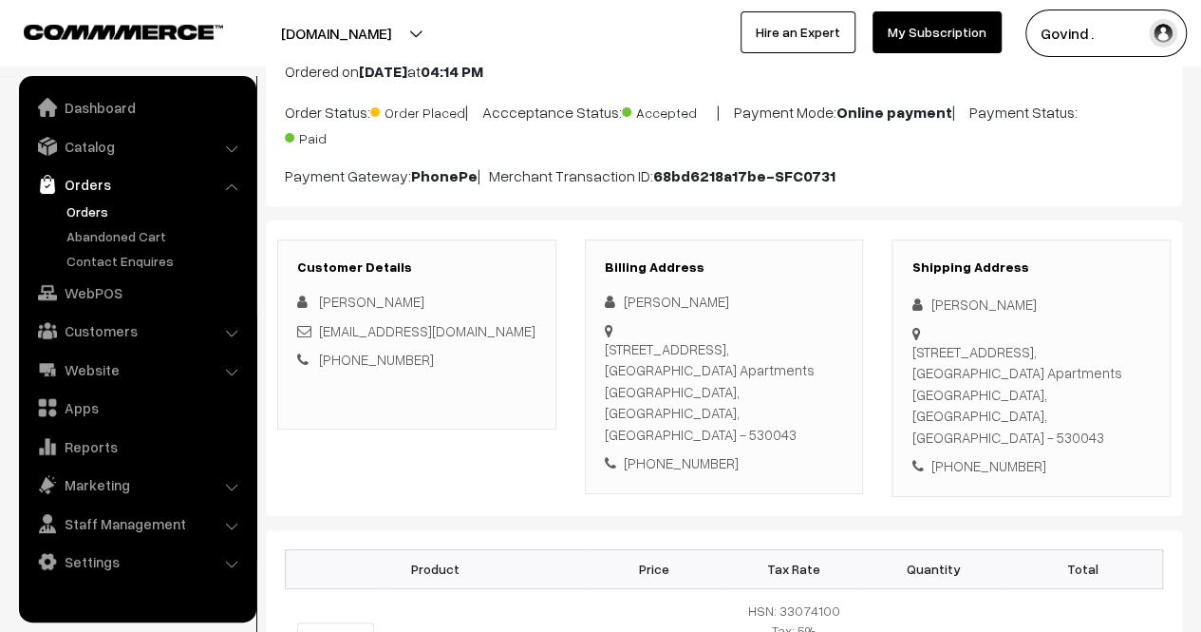
copy div "[PERSON_NAME]"
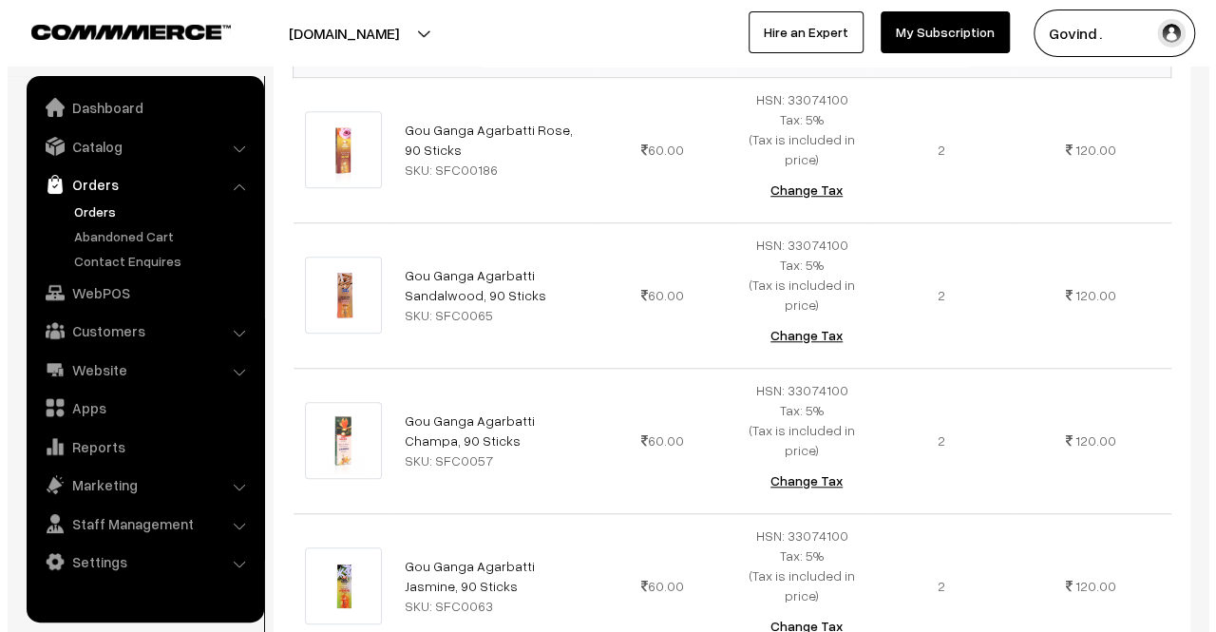
scroll to position [1689, 0]
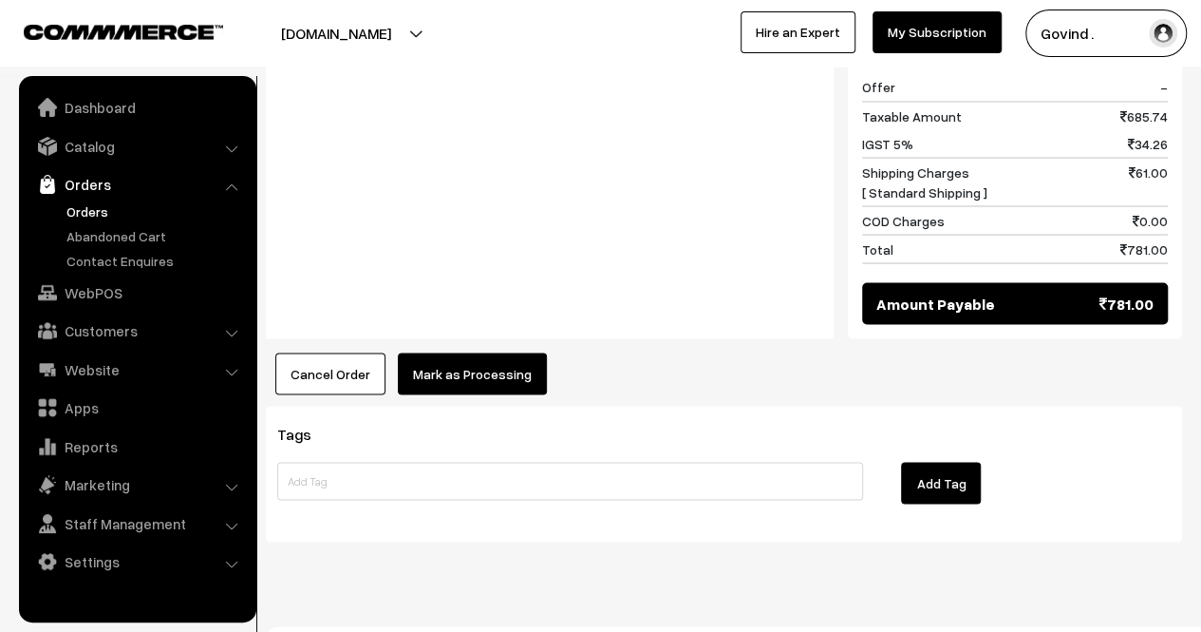
click at [490, 352] on button "Mark as Processing" at bounding box center [472, 373] width 149 height 42
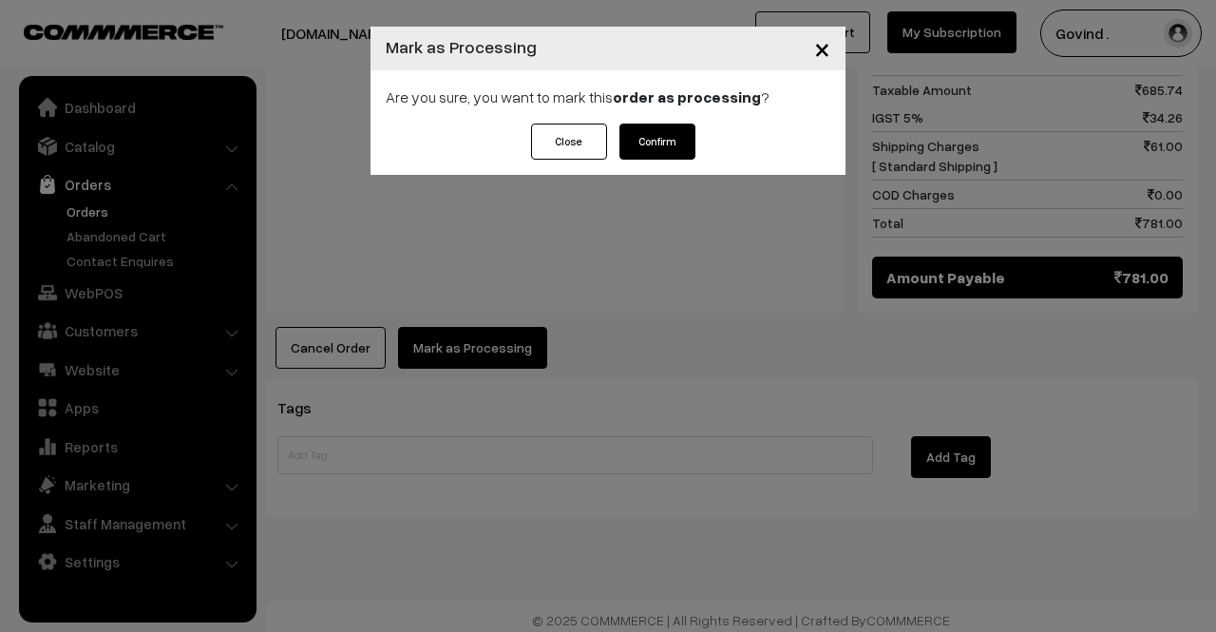
click at [654, 135] on button "Confirm" at bounding box center [657, 141] width 76 height 36
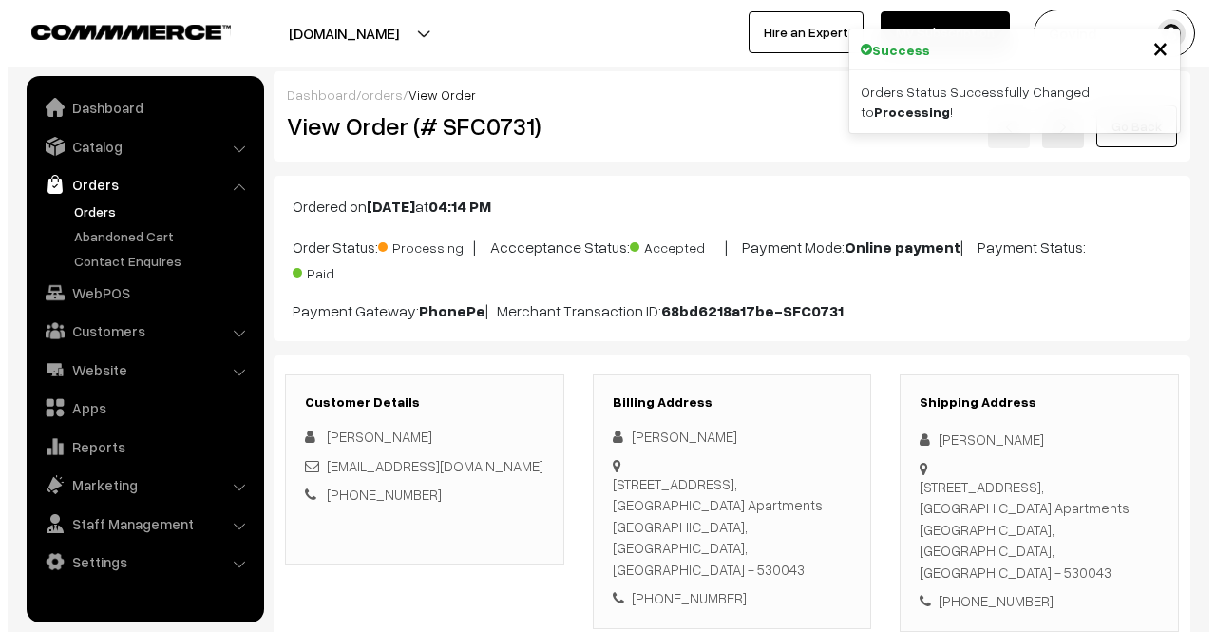
scroll to position [1442, 0]
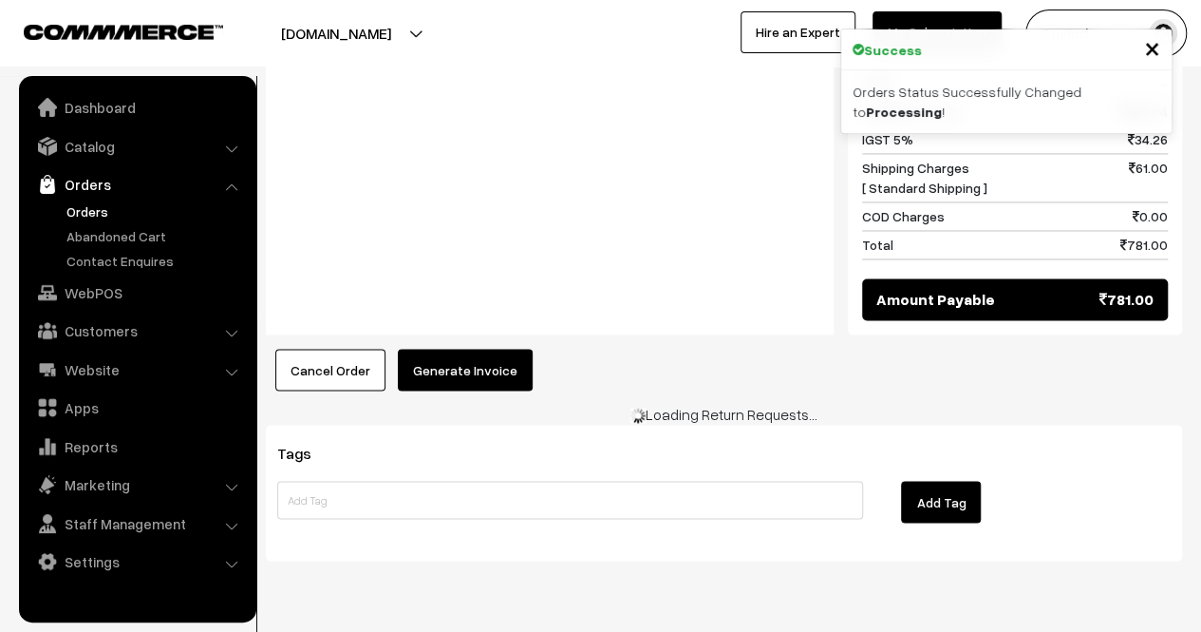
click at [459, 349] on button "Generate Invoice" at bounding box center [465, 370] width 135 height 42
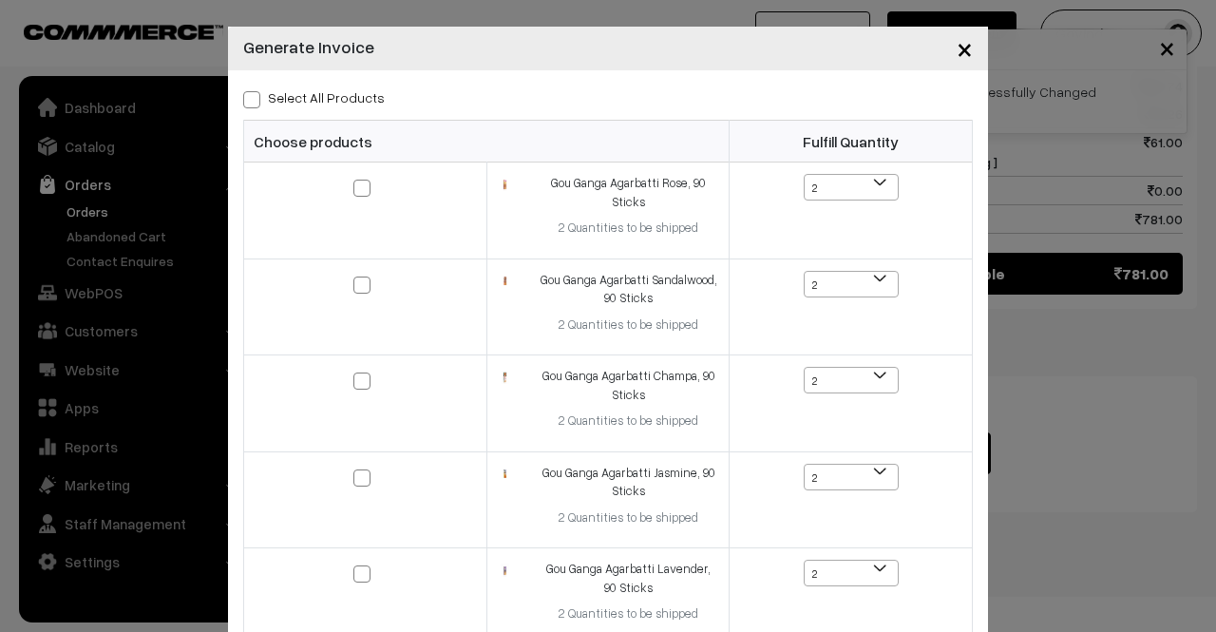
click at [249, 102] on span at bounding box center [251, 99] width 17 height 17
click at [249, 102] on input "Select All Products" at bounding box center [249, 96] width 12 height 12
checkbox input "true"
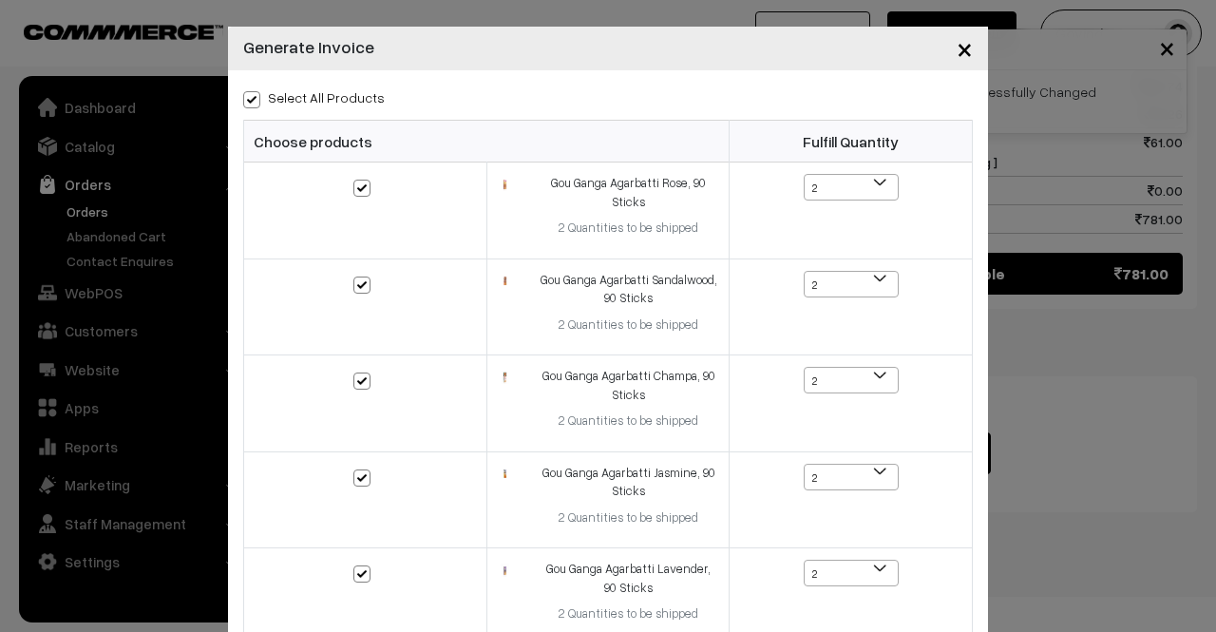
checkbox input "true"
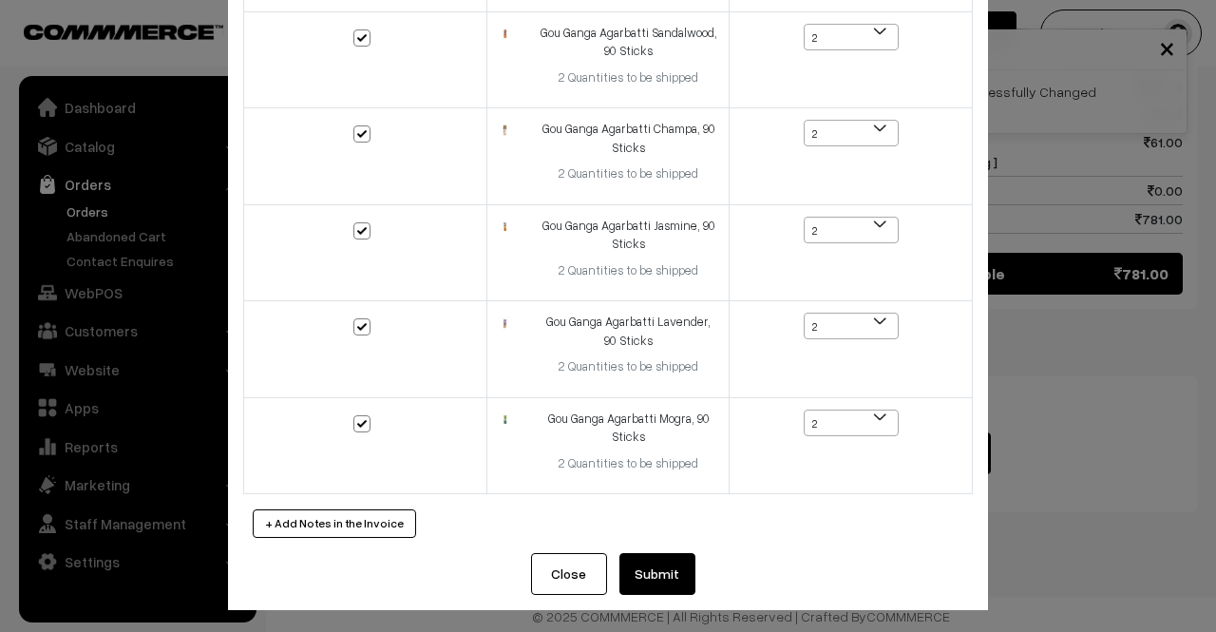
click at [652, 573] on button "Submit" at bounding box center [657, 574] width 76 height 42
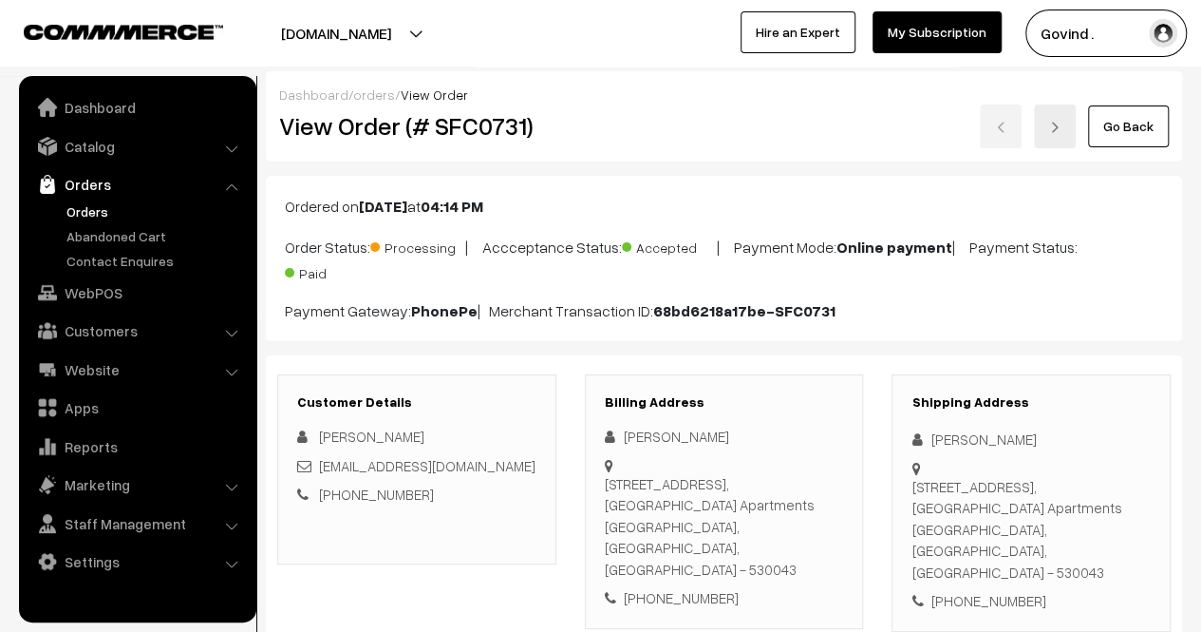
click at [1200, 16] on html "Thank you for showing interest. Our team will call you shortly. Close shopforco…" at bounding box center [600, 316] width 1201 height 632
click at [1114, 135] on link "Go Back" at bounding box center [1128, 126] width 81 height 42
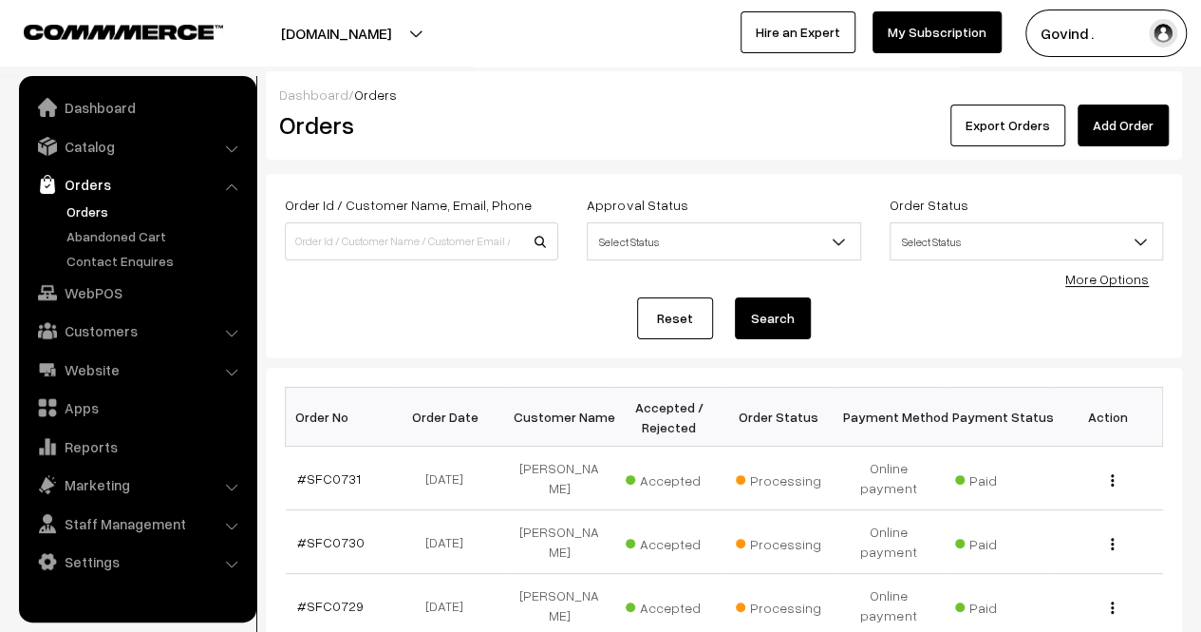
click at [108, 246] on ul "Orders" at bounding box center [138, 235] width 228 height 69
click at [109, 235] on link "Abandoned Cart" at bounding box center [156, 236] width 188 height 20
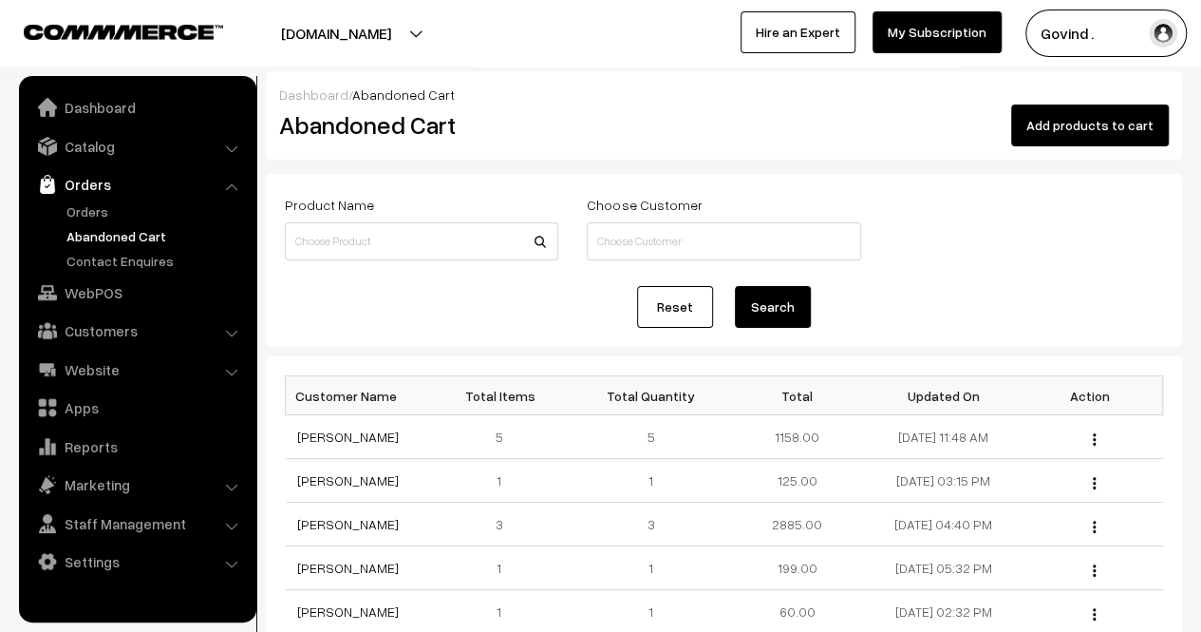
click at [109, 235] on link "Abandoned Cart" at bounding box center [156, 236] width 188 height 20
click at [110, 257] on link "Contact Enquires" at bounding box center [156, 261] width 188 height 20
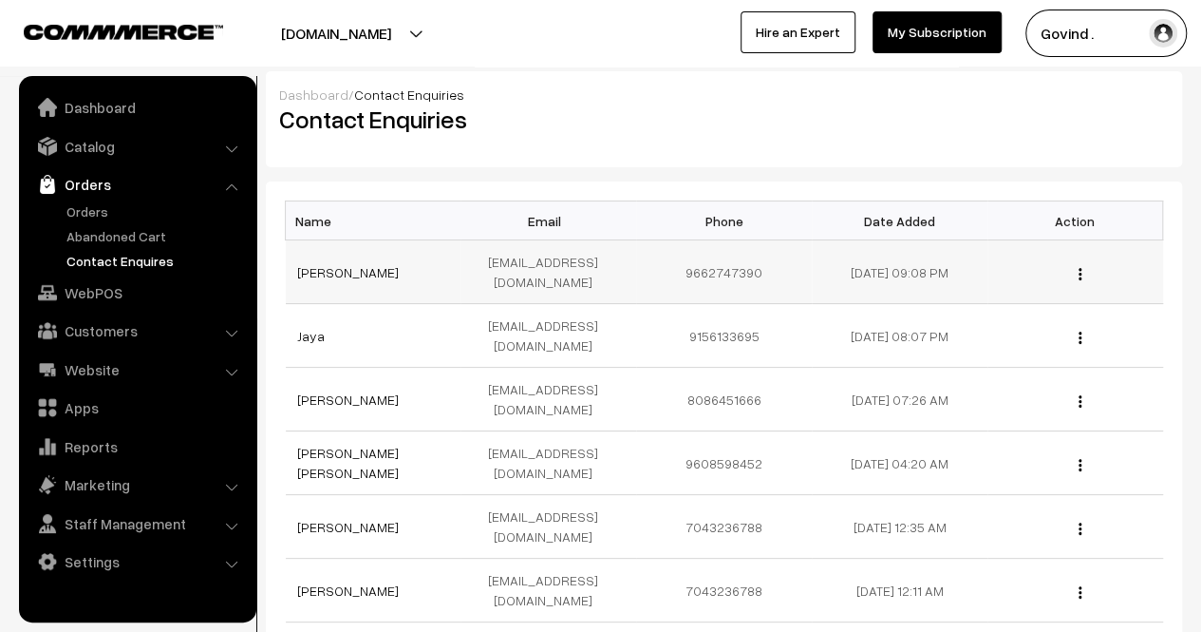
click at [1079, 274] on img "button" at bounding box center [1080, 274] width 3 height 12
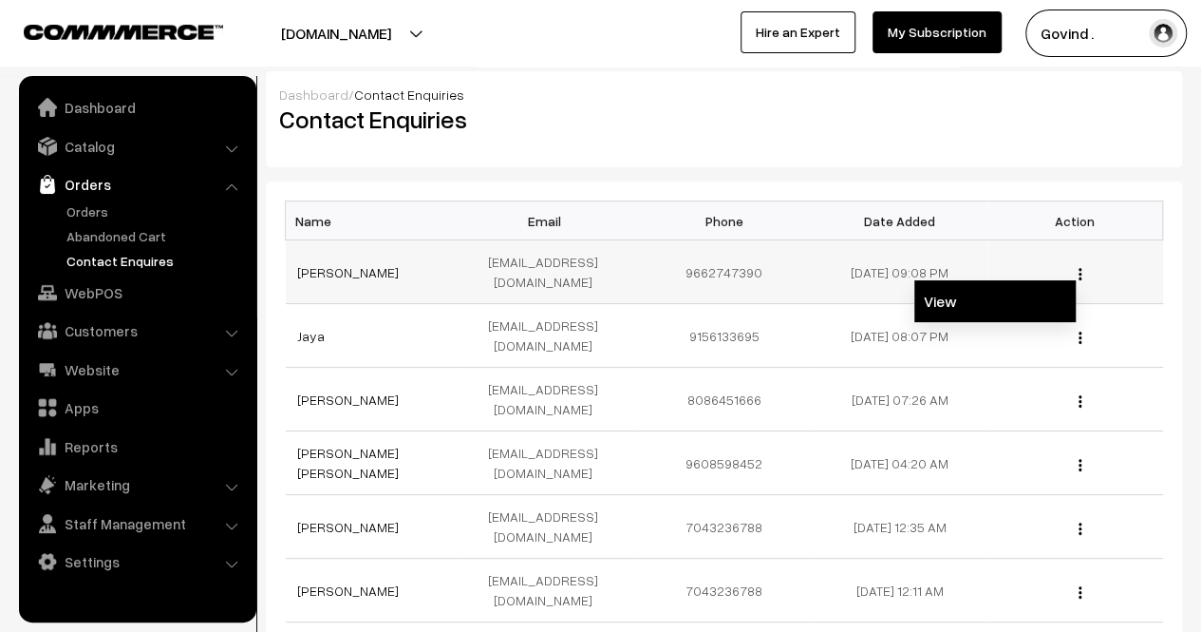
click at [1003, 297] on link "View" at bounding box center [995, 301] width 161 height 42
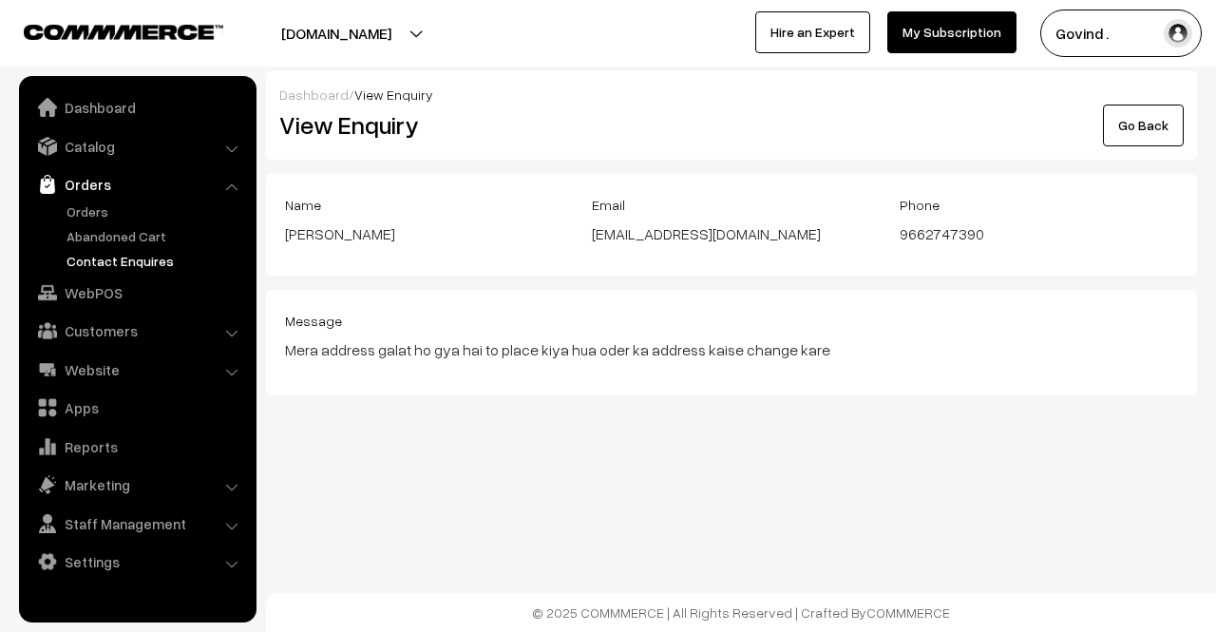
click at [1142, 135] on link "Go Back" at bounding box center [1143, 125] width 81 height 42
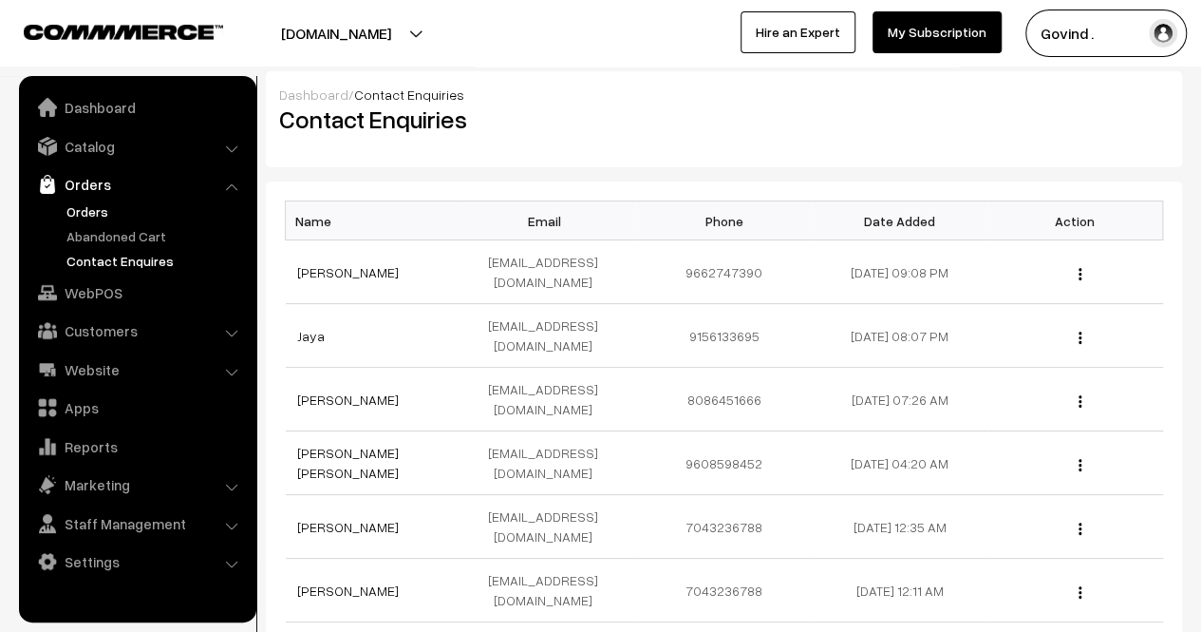
click at [113, 207] on link "Orders" at bounding box center [156, 211] width 188 height 20
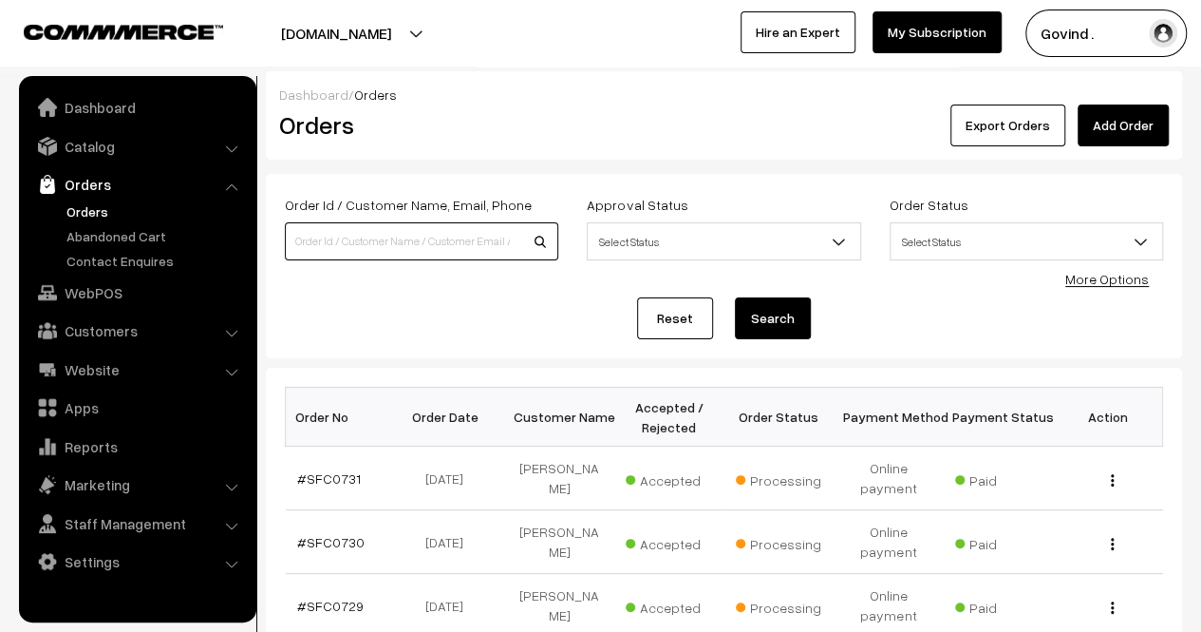
click at [443, 233] on input at bounding box center [422, 241] width 274 height 38
type input "santosh"
click at [735, 297] on button "Search" at bounding box center [773, 318] width 76 height 42
click at [429, 233] on input "santosh" at bounding box center [422, 241] width 274 height 38
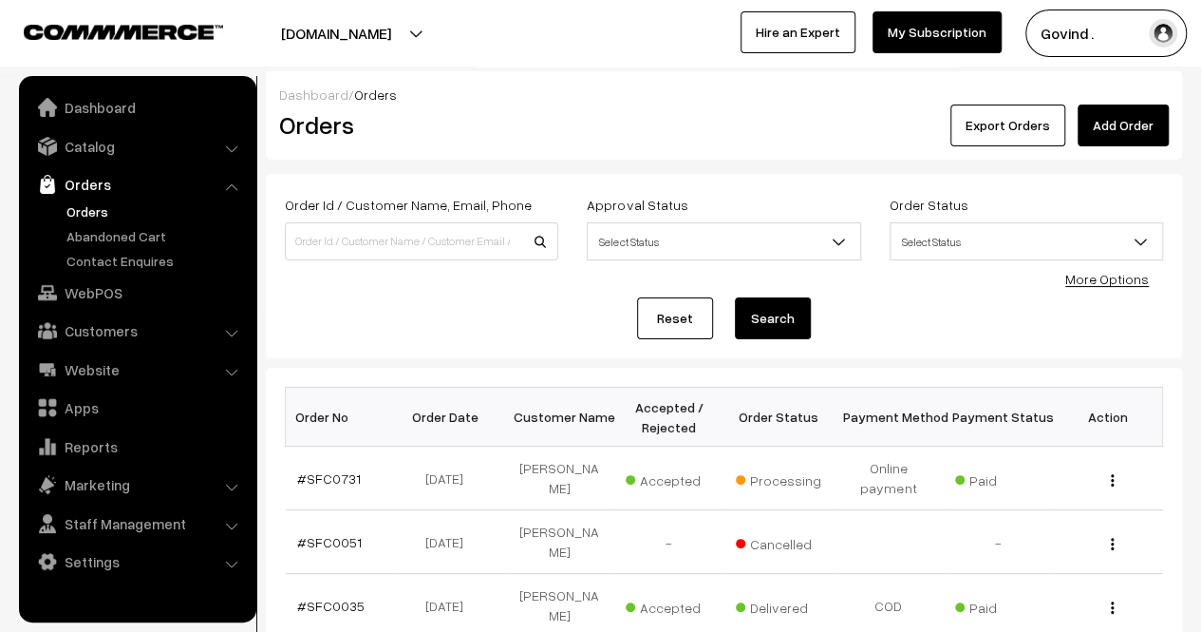
click at [82, 214] on link "Orders" at bounding box center [156, 211] width 188 height 20
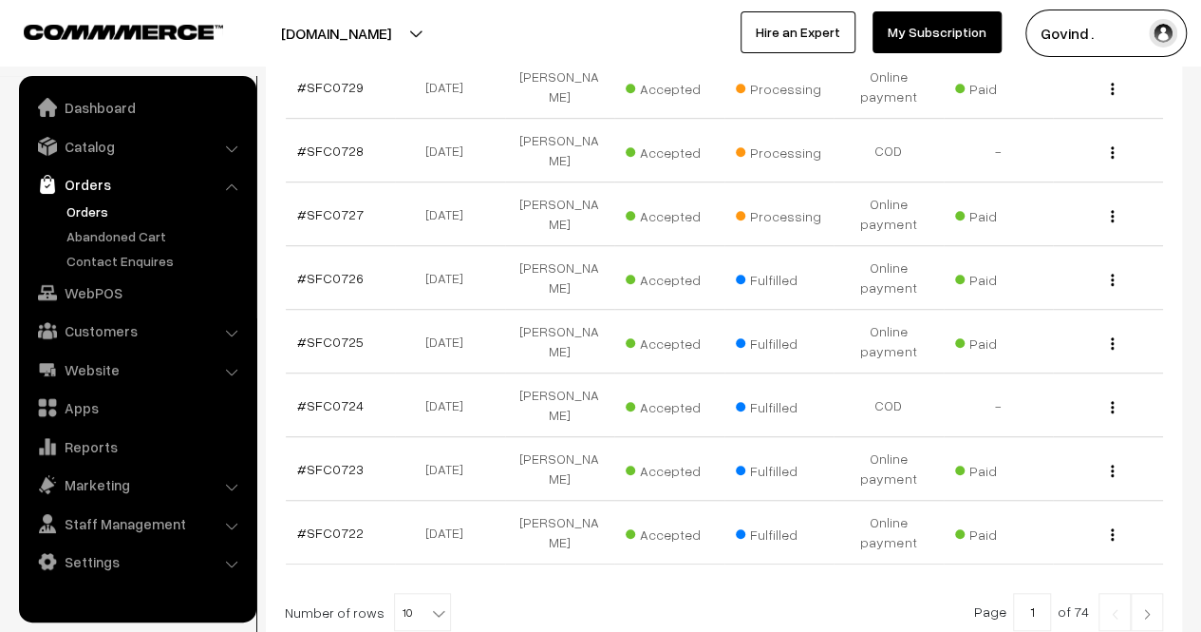
scroll to position [531, 0]
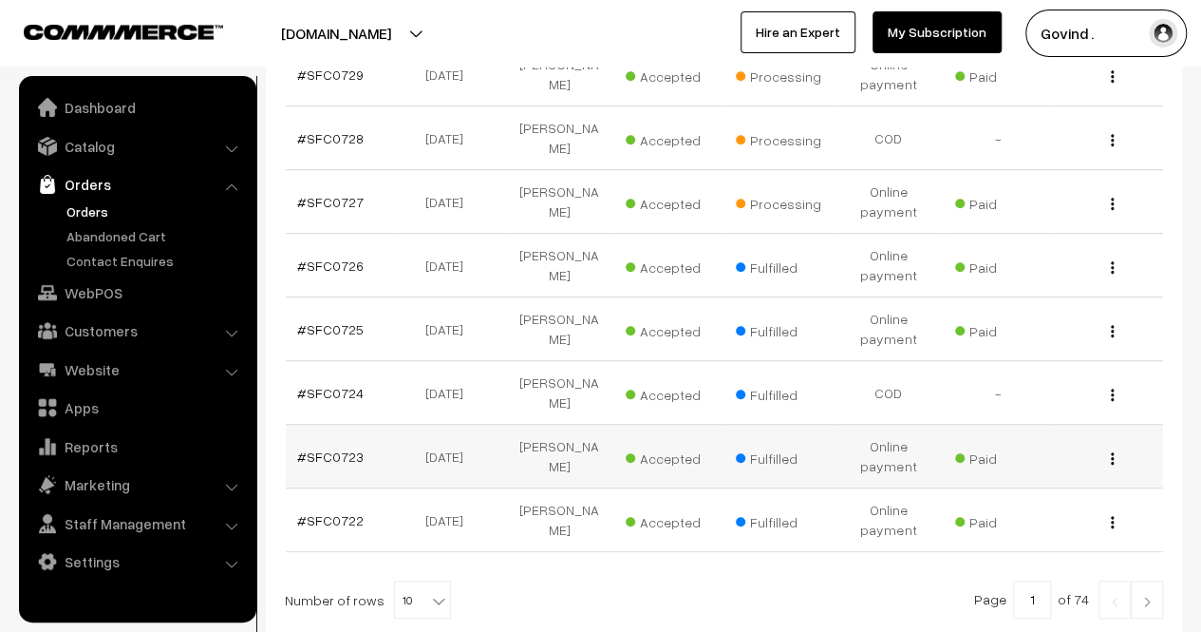
click at [1110, 450] on button "button" at bounding box center [1112, 457] width 5 height 15
click at [1038, 464] on link "View" at bounding box center [1028, 485] width 161 height 42
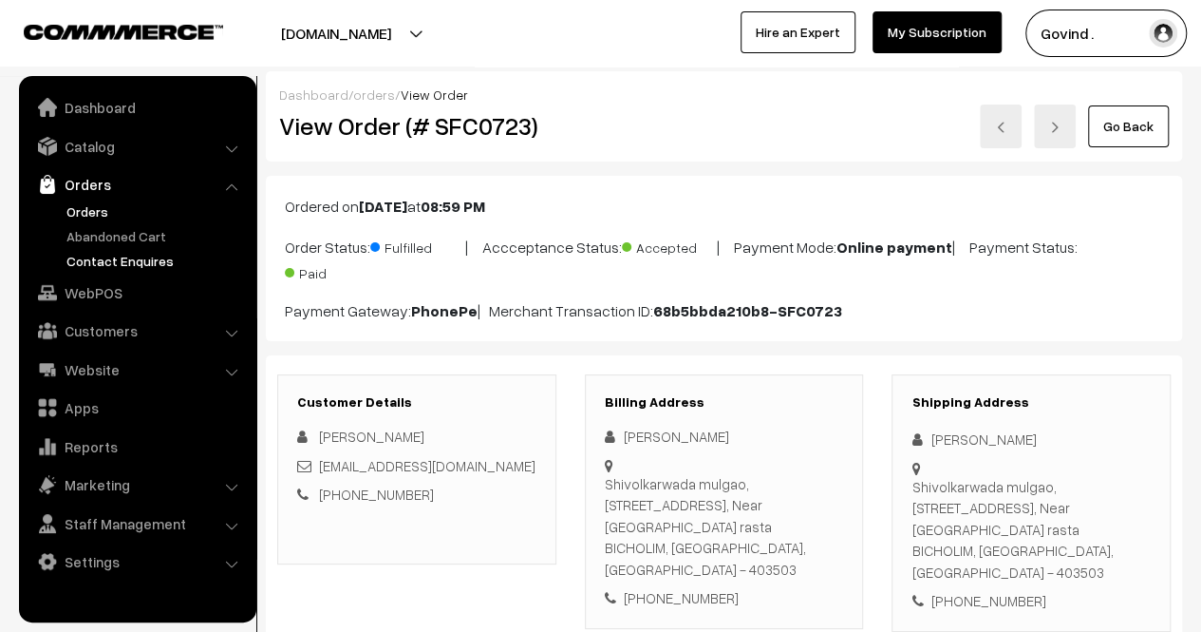
click at [129, 253] on link "Contact Enquires" at bounding box center [156, 261] width 188 height 20
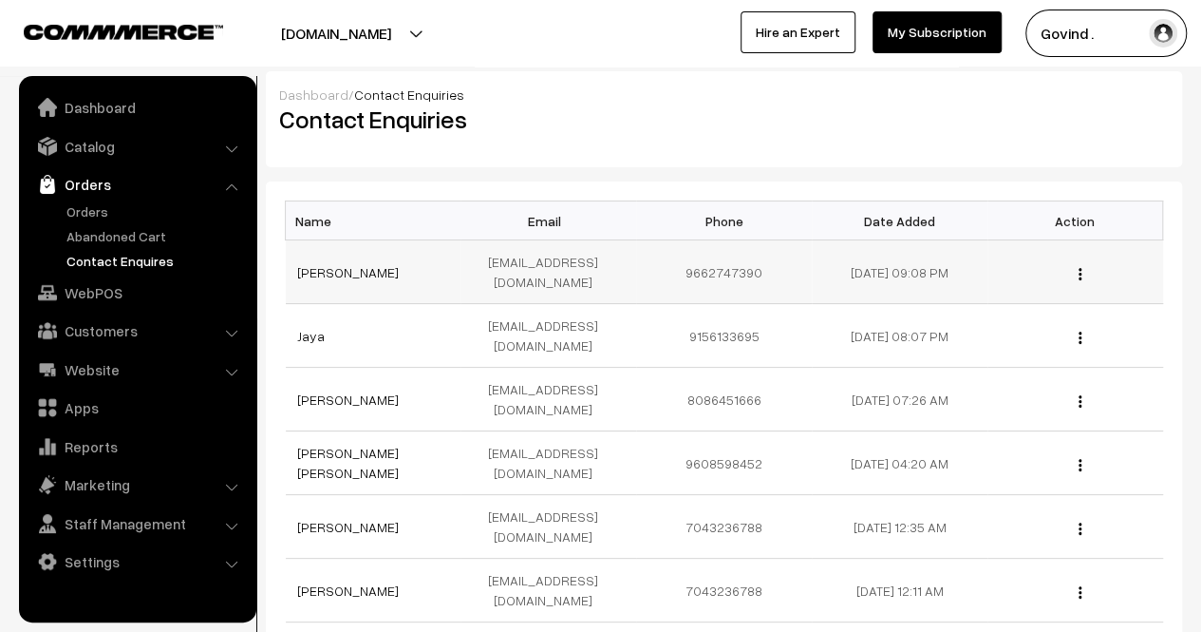
click at [719, 274] on td "9662747390" at bounding box center [724, 272] width 176 height 64
copy td "9662747390"
click at [98, 215] on link "Orders" at bounding box center [156, 211] width 188 height 20
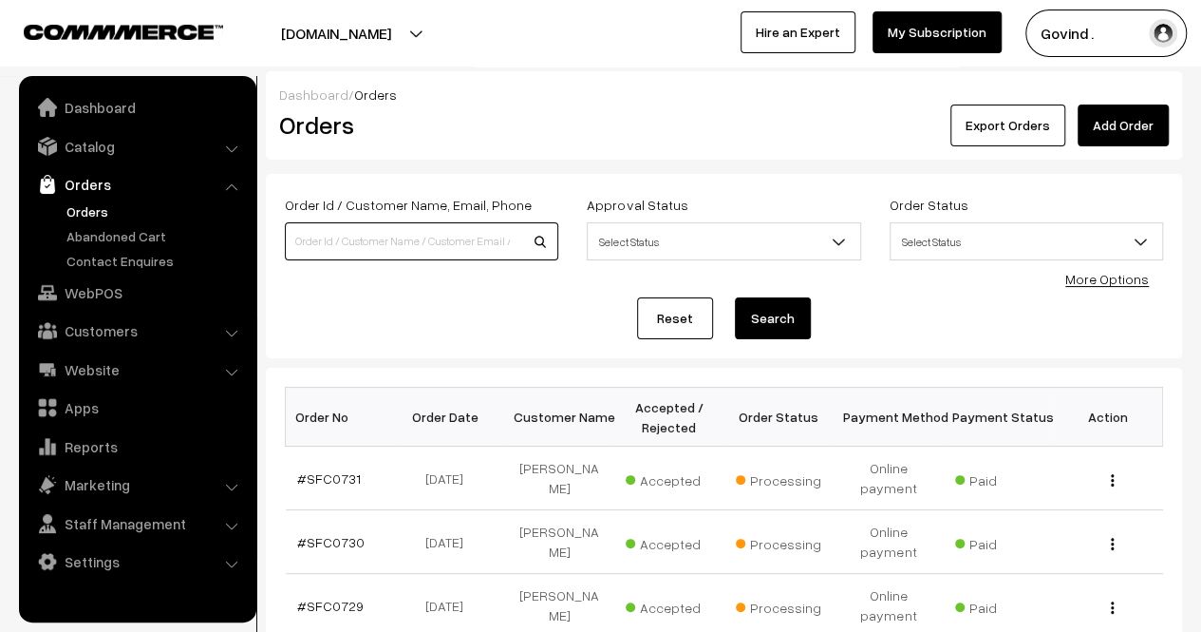
click at [348, 248] on input at bounding box center [422, 241] width 274 height 38
paste input "9662747390"
type input "9662747390"
click at [735, 297] on button "Search" at bounding box center [773, 318] width 76 height 42
click at [449, 236] on input "9662747390" at bounding box center [422, 241] width 274 height 38
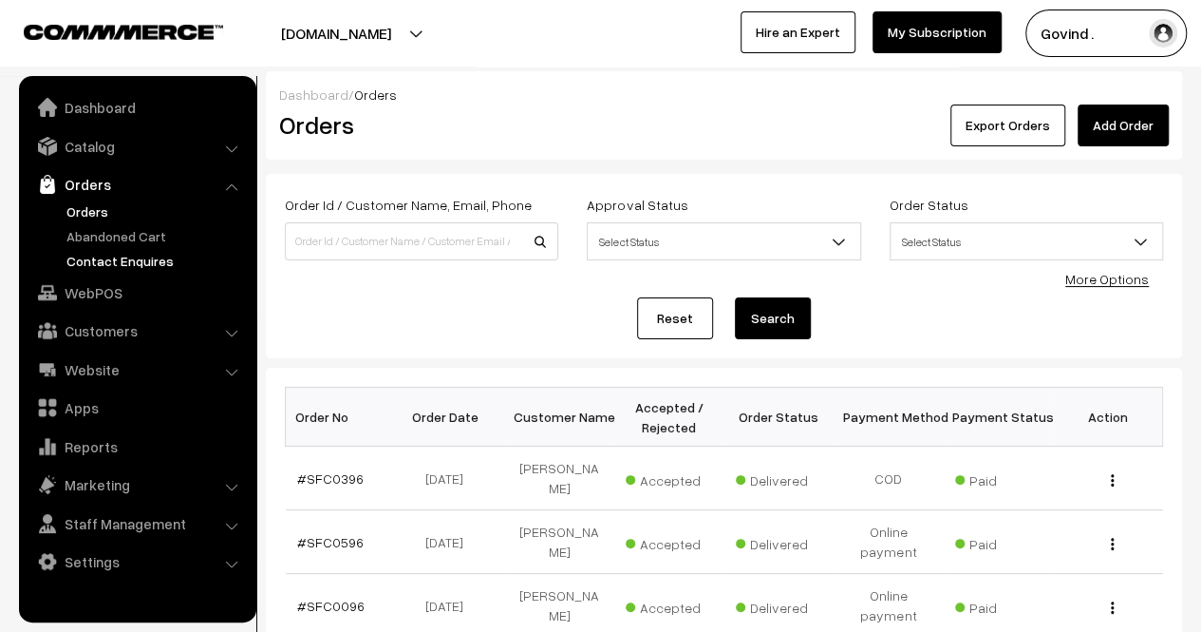
click at [110, 263] on link "Contact Enquires" at bounding box center [156, 261] width 188 height 20
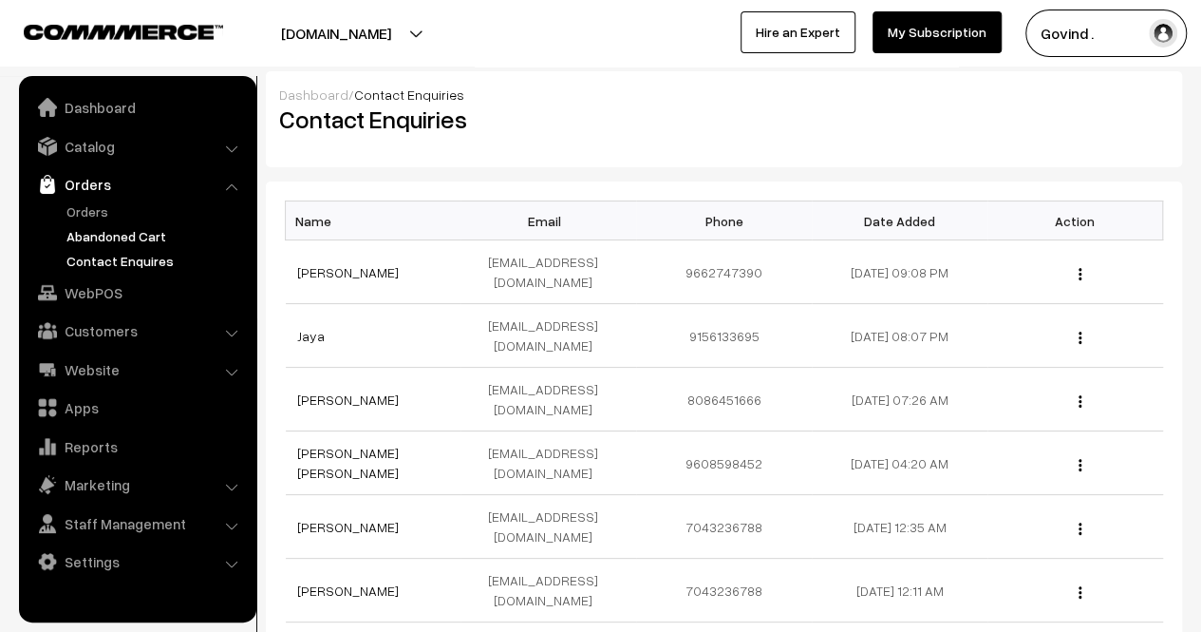
click at [112, 233] on link "Abandoned Cart" at bounding box center [156, 236] width 188 height 20
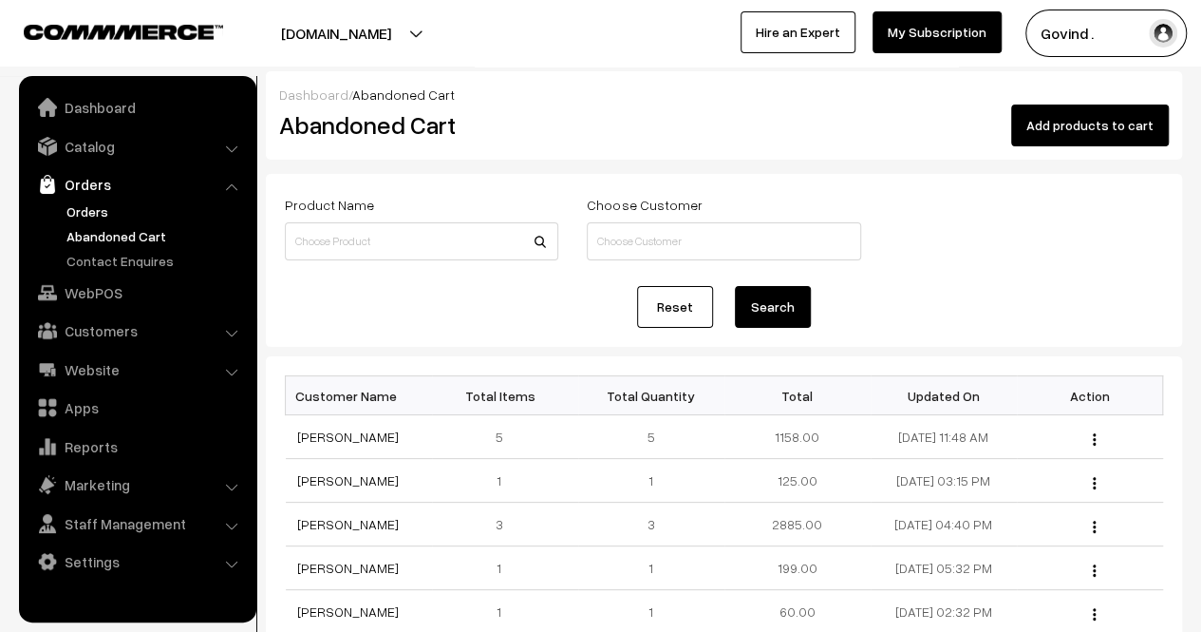
click at [97, 212] on link "Orders" at bounding box center [156, 211] width 188 height 20
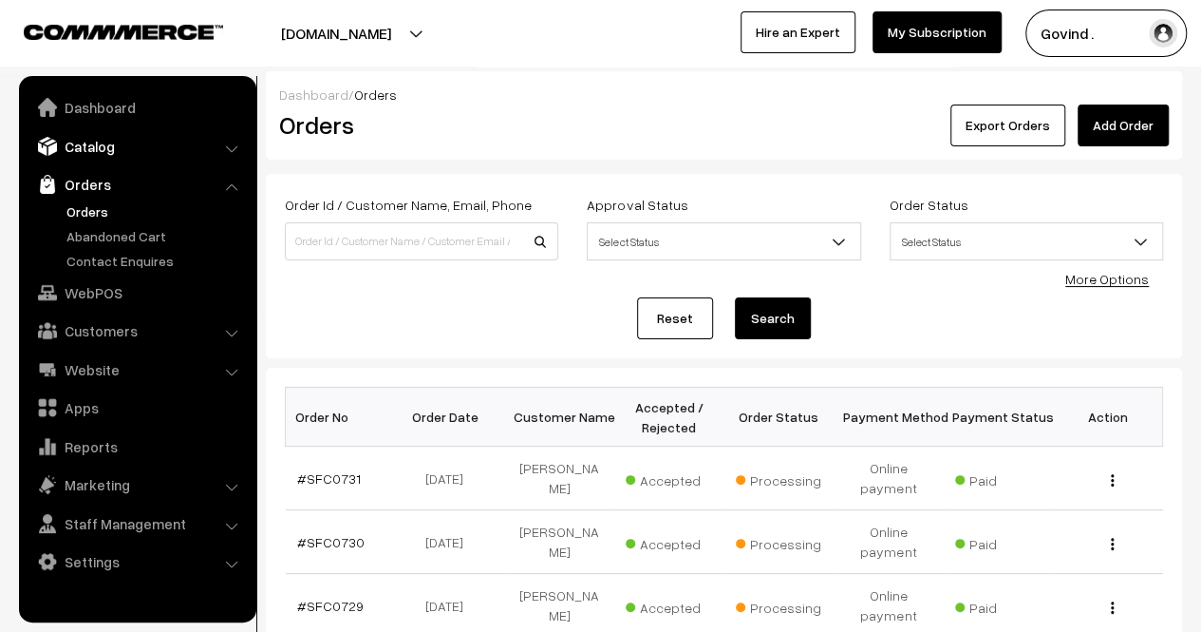
click at [116, 153] on link "Catalog" at bounding box center [137, 146] width 226 height 34
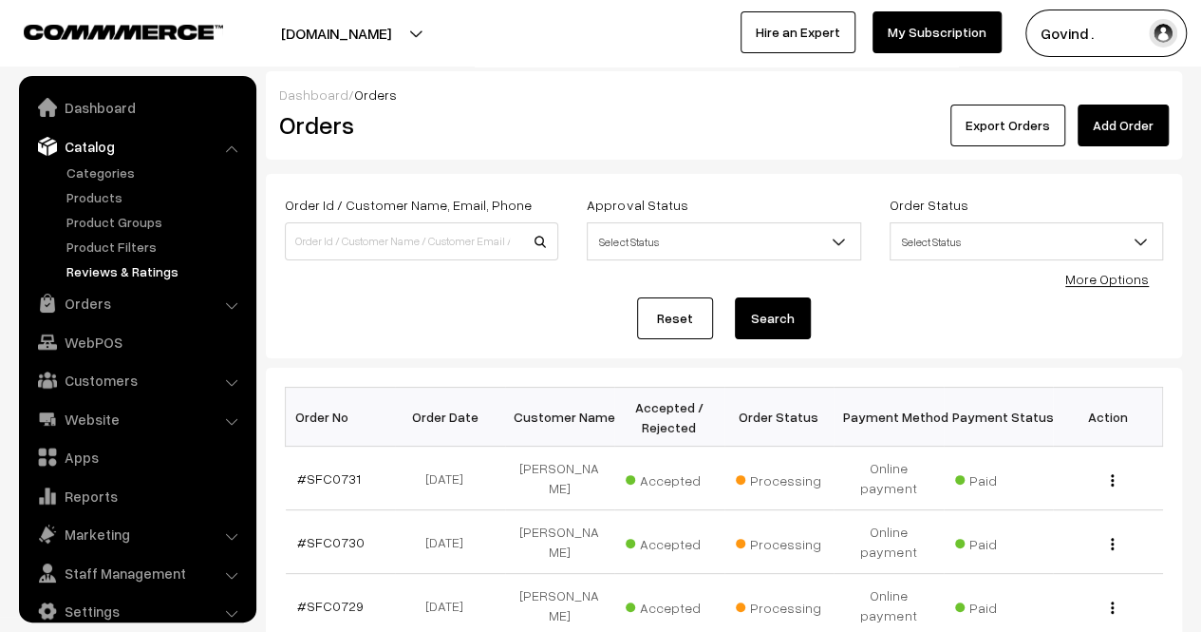
click at [120, 274] on link "Reviews & Ratings" at bounding box center [156, 271] width 188 height 20
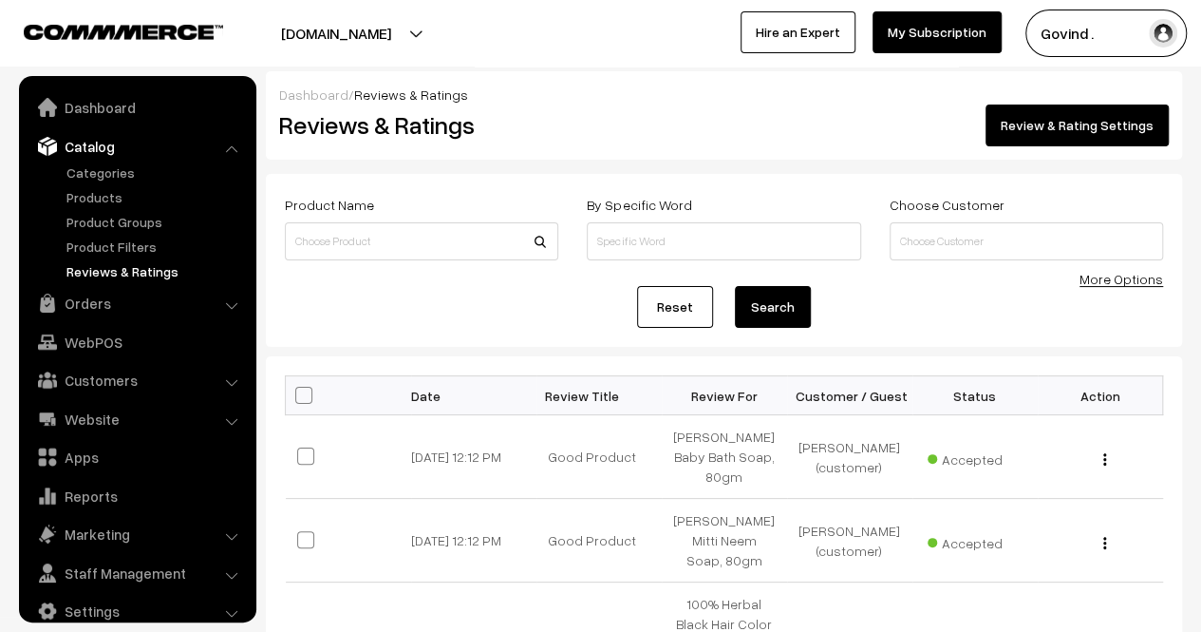
scroll to position [24, 0]
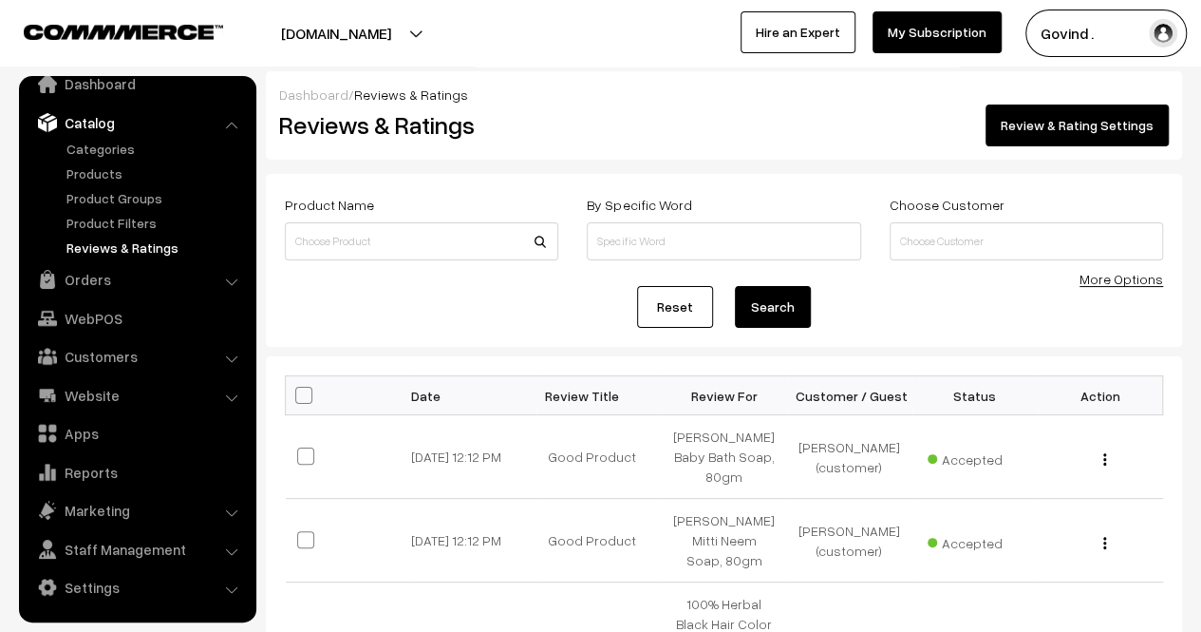
click at [123, 254] on link "Reviews & Ratings" at bounding box center [156, 247] width 188 height 20
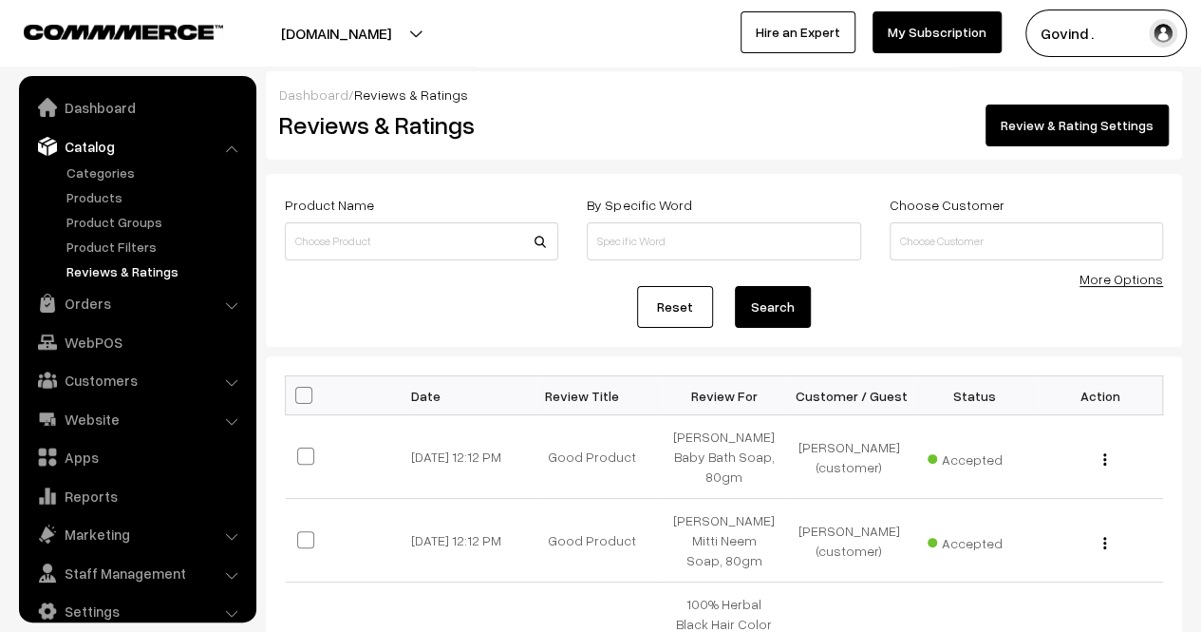
scroll to position [24, 0]
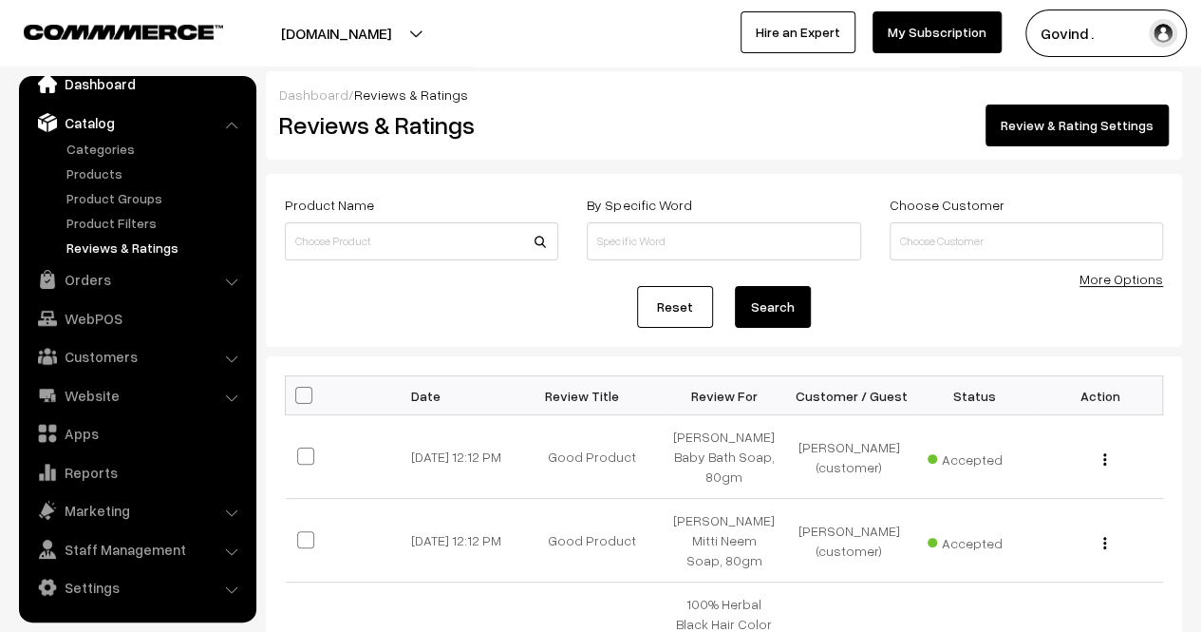
click at [110, 90] on link "Dashboard" at bounding box center [137, 83] width 226 height 34
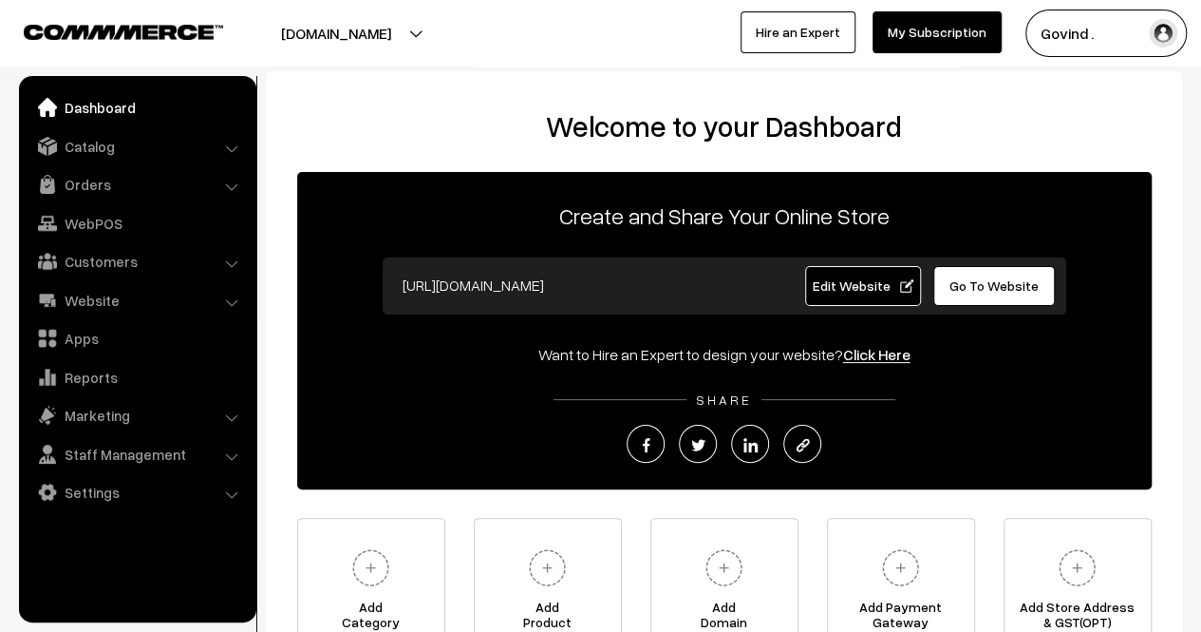
click at [99, 105] on link "Dashboard" at bounding box center [137, 107] width 226 height 34
